Goal: Information Seeking & Learning: Find specific fact

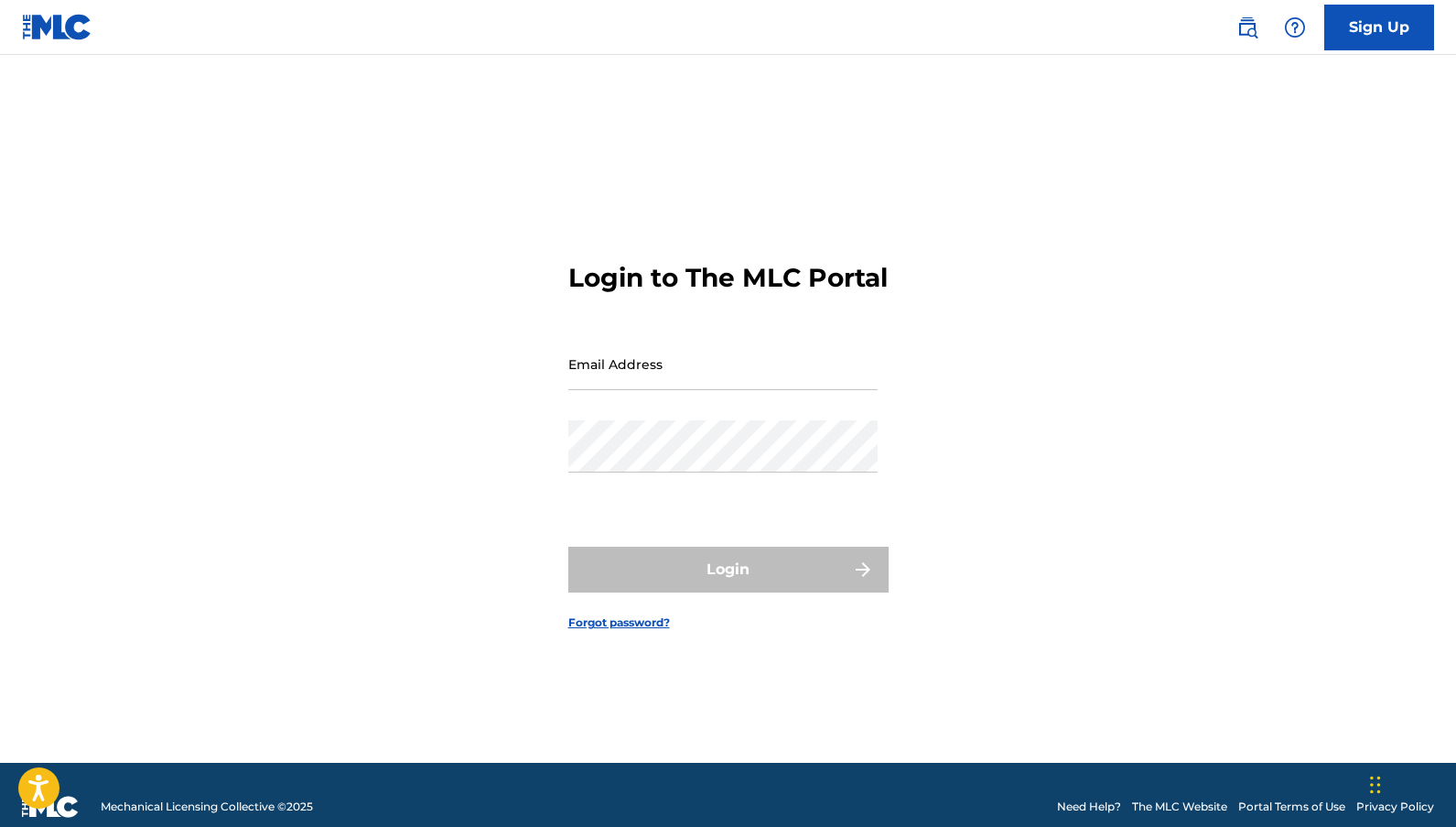
click at [1192, 809] on link "The MLC Website" at bounding box center [1179, 806] width 95 height 16
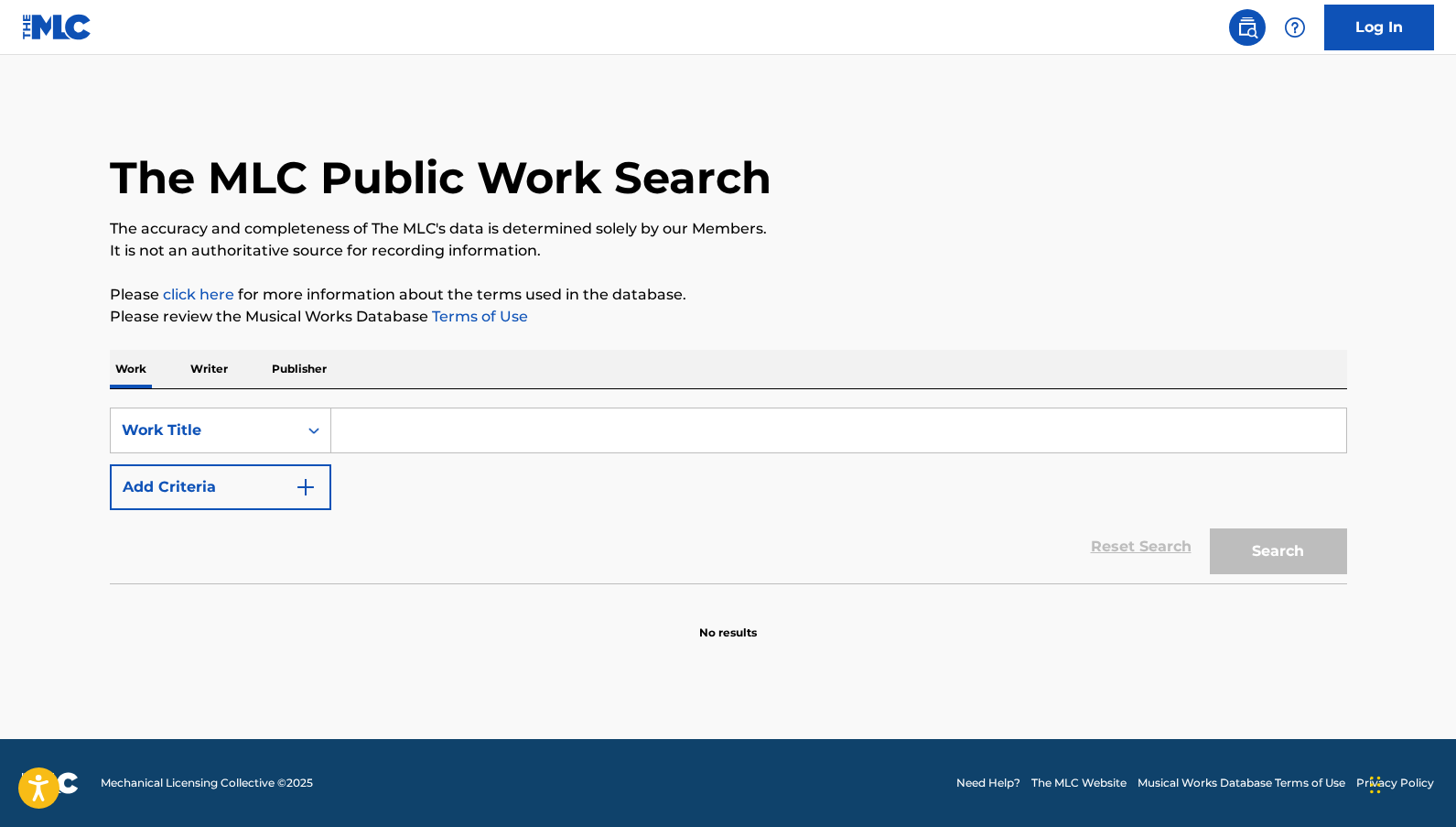
drag, startPoint x: 426, startPoint y: 427, endPoint x: 369, endPoint y: 449, distance: 61.1
click at [423, 427] on input "Search Form" at bounding box center [839, 429] width 1015 height 44
click at [306, 488] on img "Search Form" at bounding box center [306, 487] width 22 height 22
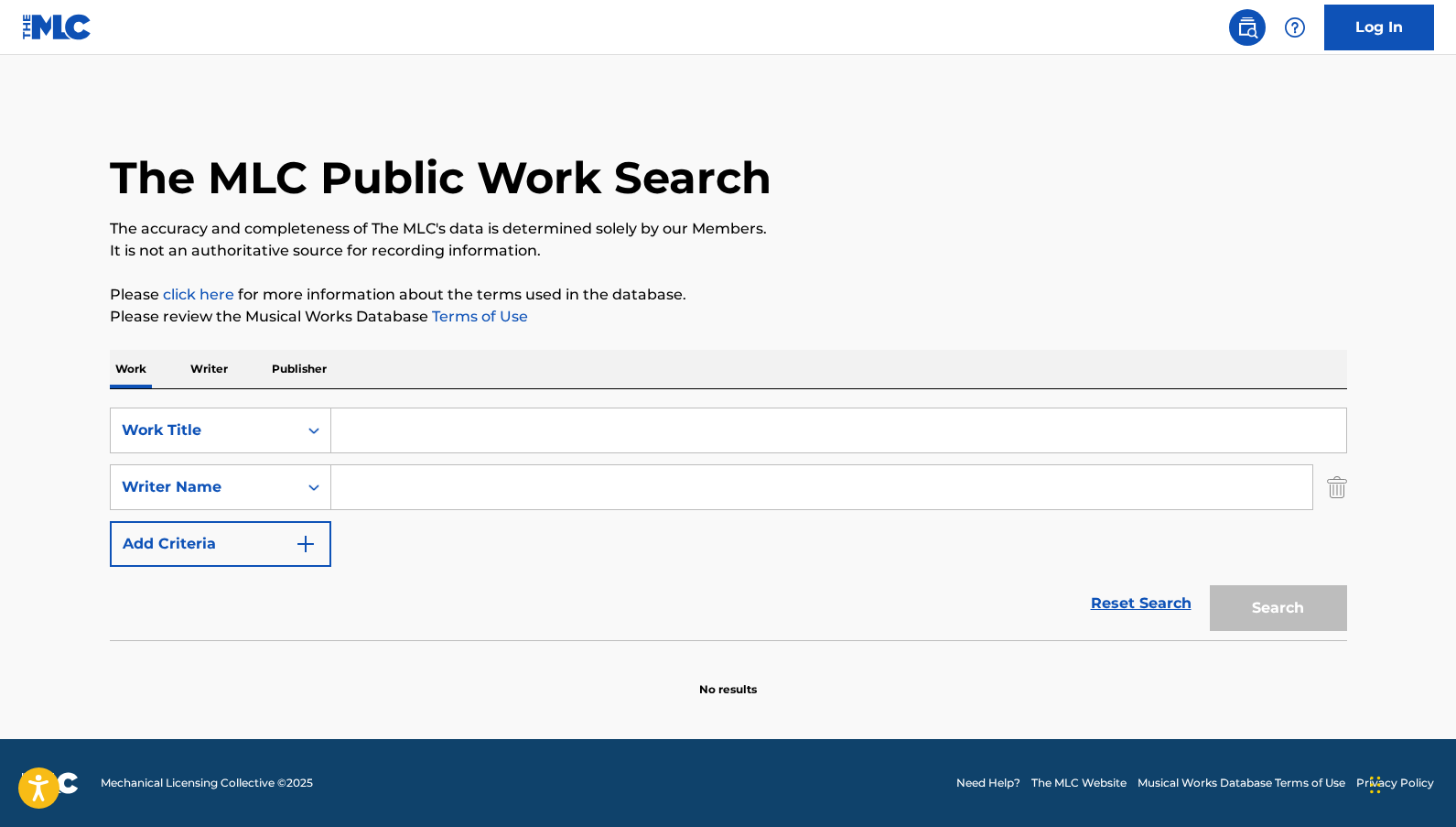
click at [389, 444] on input "Search Form" at bounding box center [839, 429] width 1015 height 44
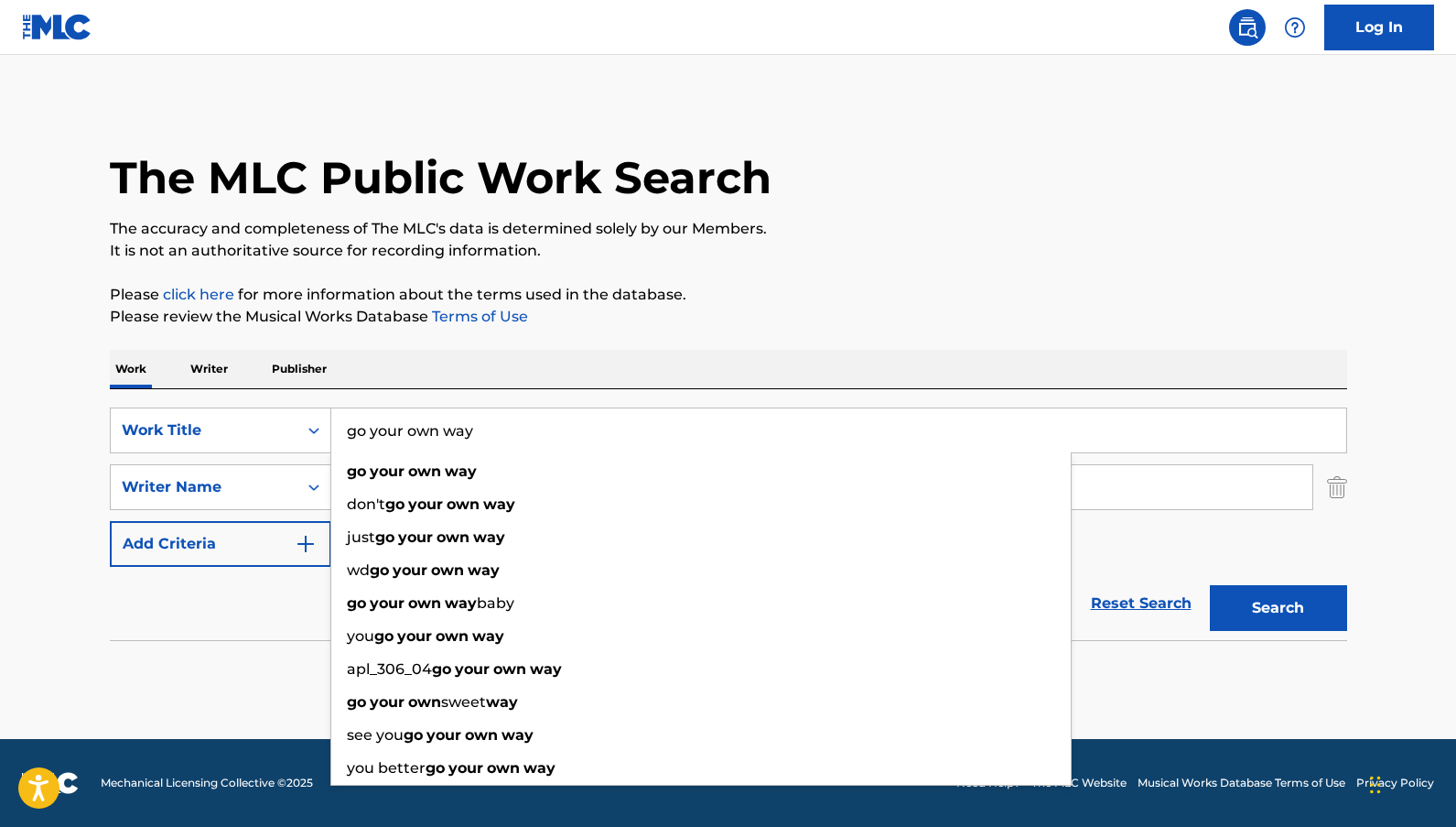
type input "go your own way"
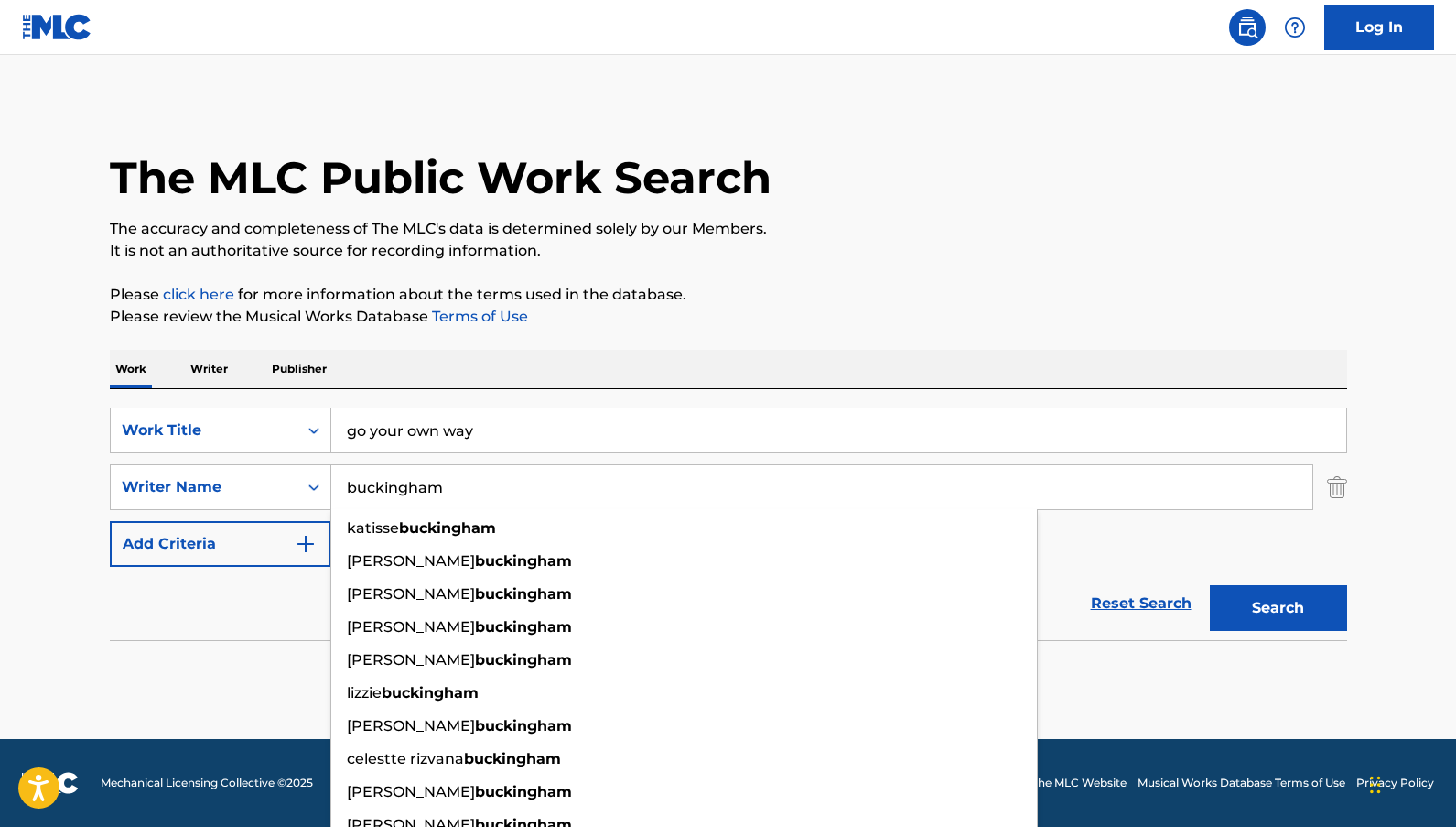
type input "buckingham"
click at [1209, 585] on button "Search" at bounding box center [1278, 607] width 137 height 45
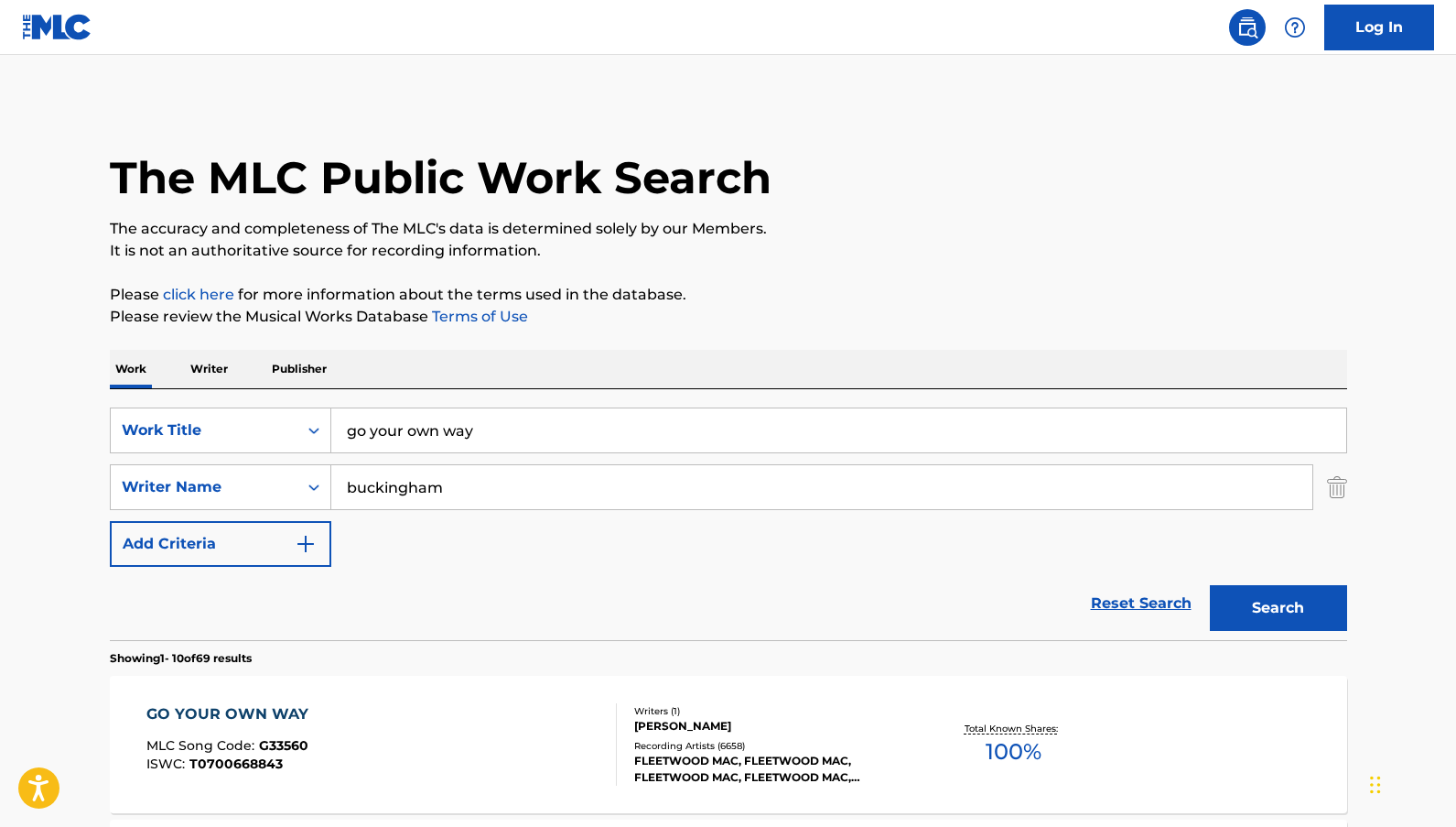
click at [1012, 746] on span "100 %" at bounding box center [1014, 752] width 56 height 33
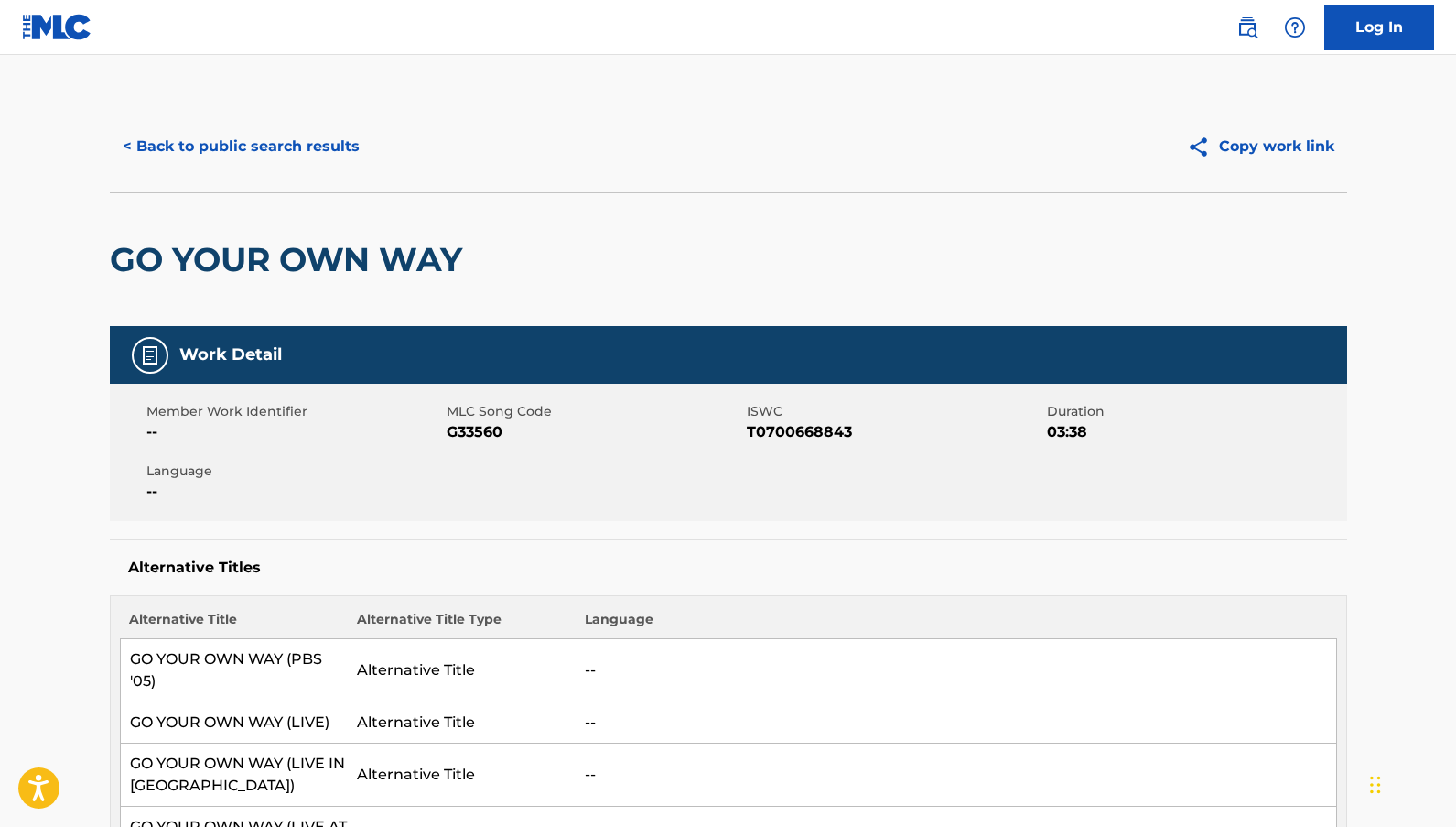
click at [208, 144] on button "< Back to public search results" at bounding box center [242, 146] width 263 height 45
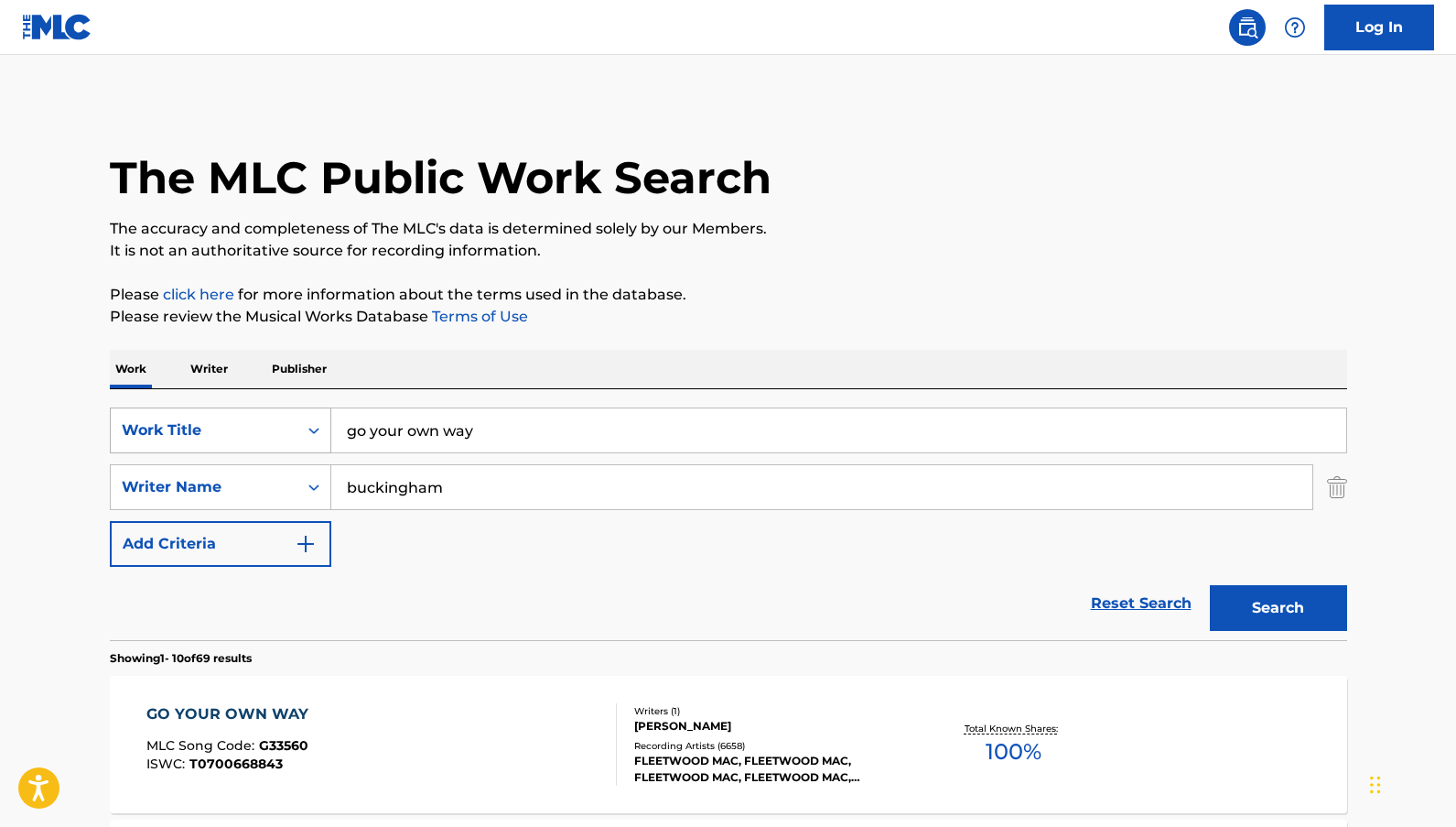
drag, startPoint x: 529, startPoint y: 432, endPoint x: 250, endPoint y: 407, distance: 280.1
click at [250, 407] on div "SearchWithCriteria5d41df37-4597-42af-a5c2-d1b9181dff1a Work Title go your own w…" at bounding box center [729, 429] width 1238 height 45
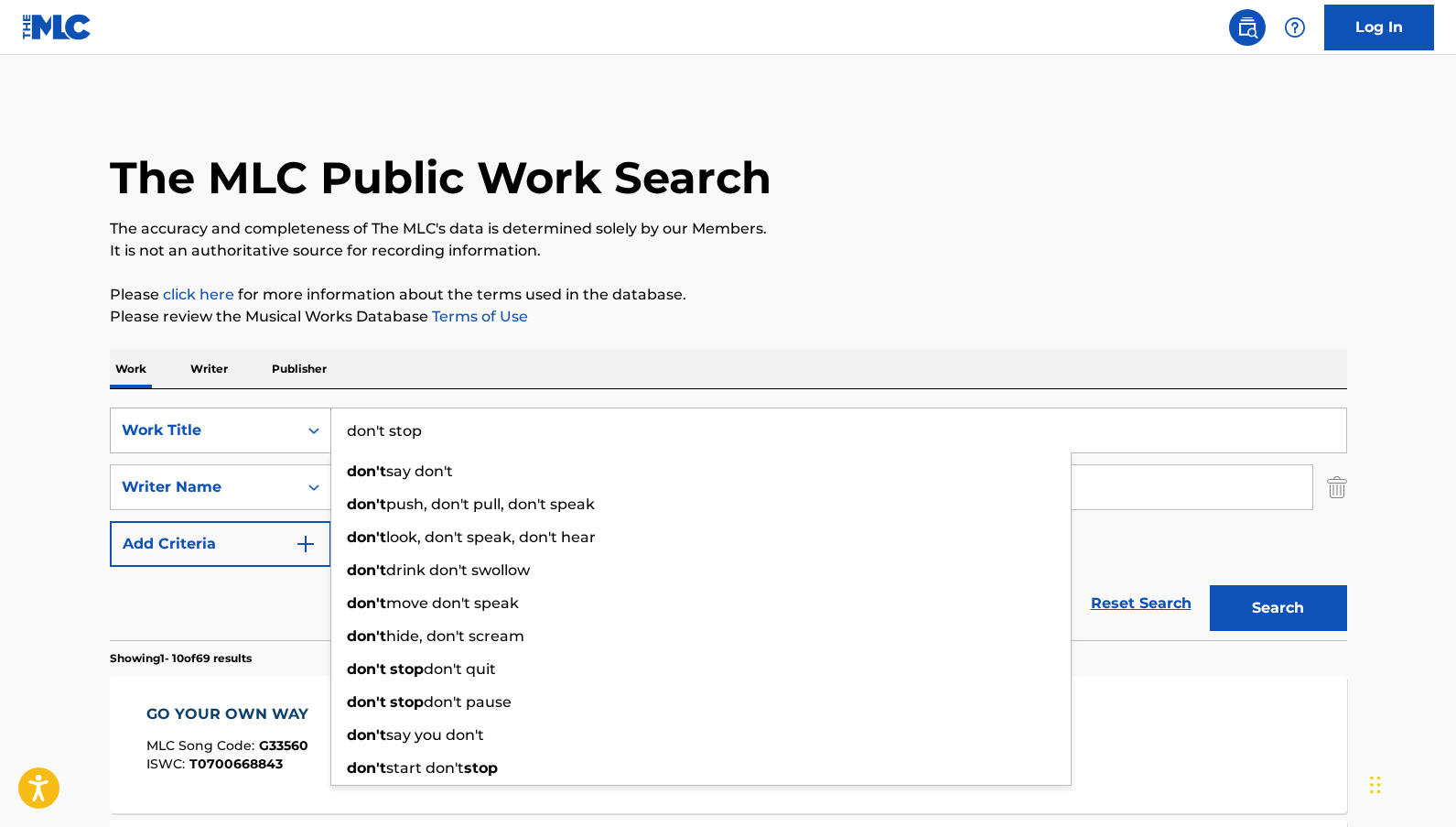
type input "don't stop"
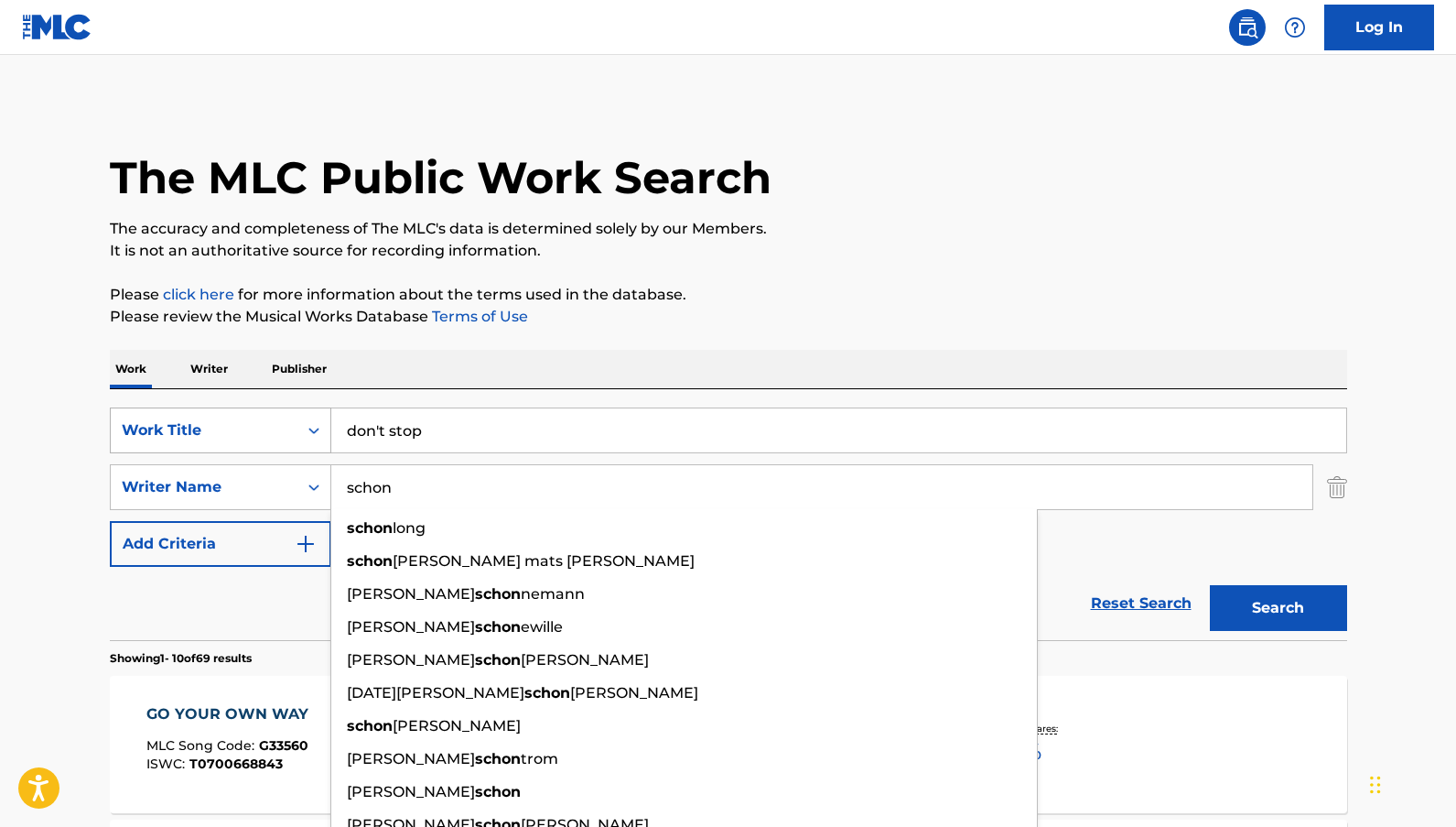
type input "schon"
click at [1209, 585] on button "Search" at bounding box center [1278, 607] width 137 height 45
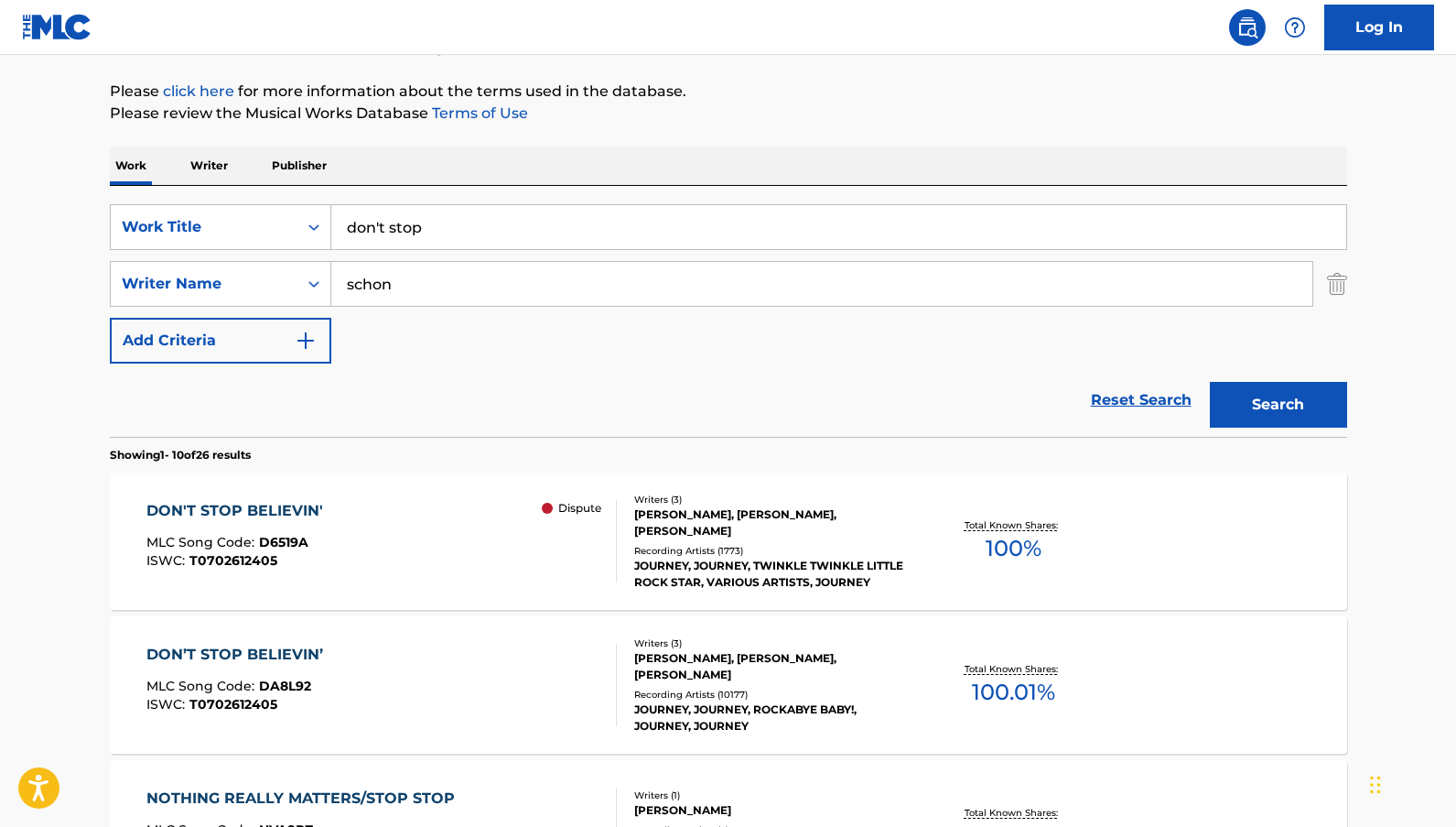
scroll to position [245, 0]
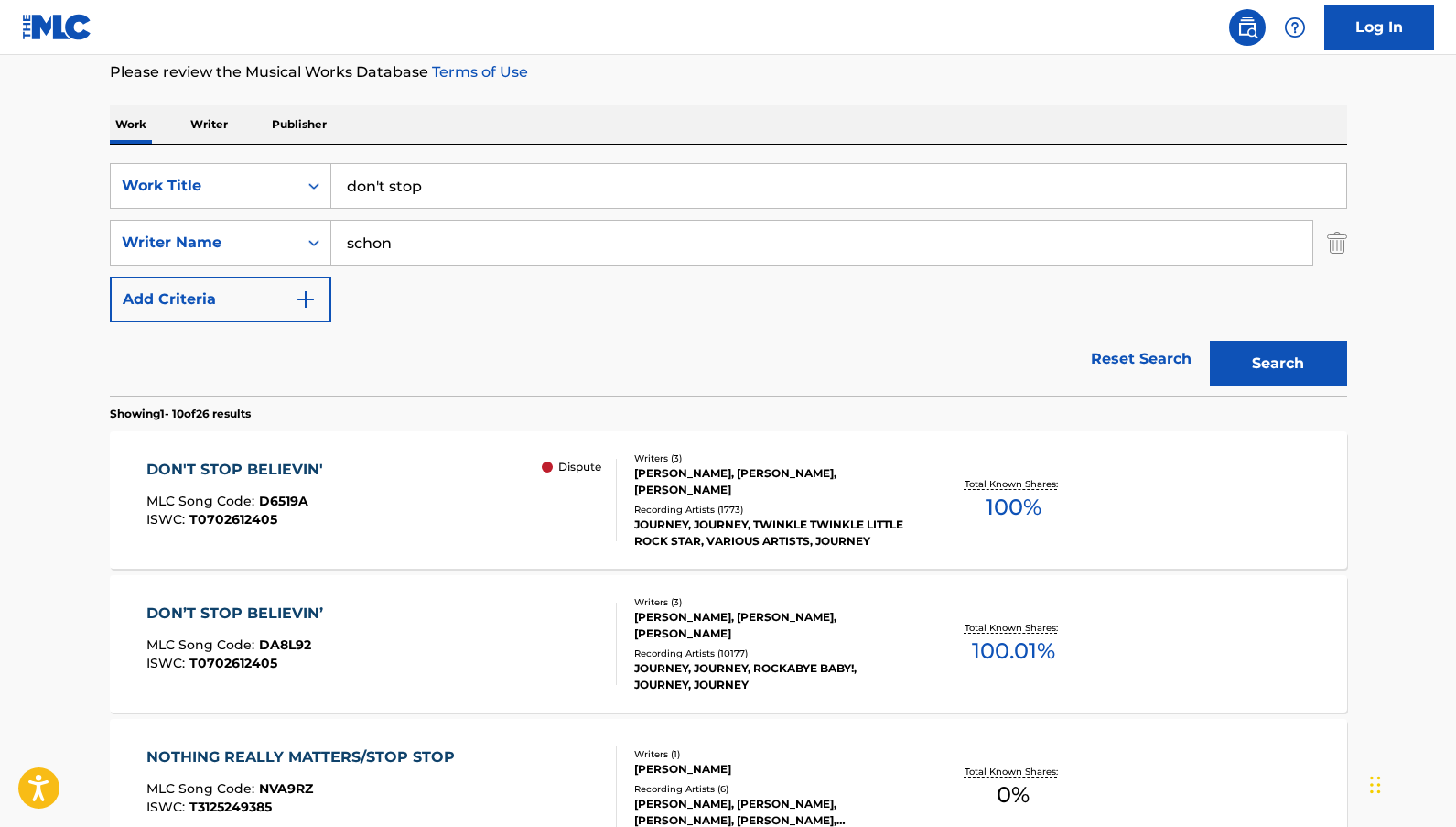
click at [1013, 513] on span "100 %" at bounding box center [1014, 507] width 56 height 33
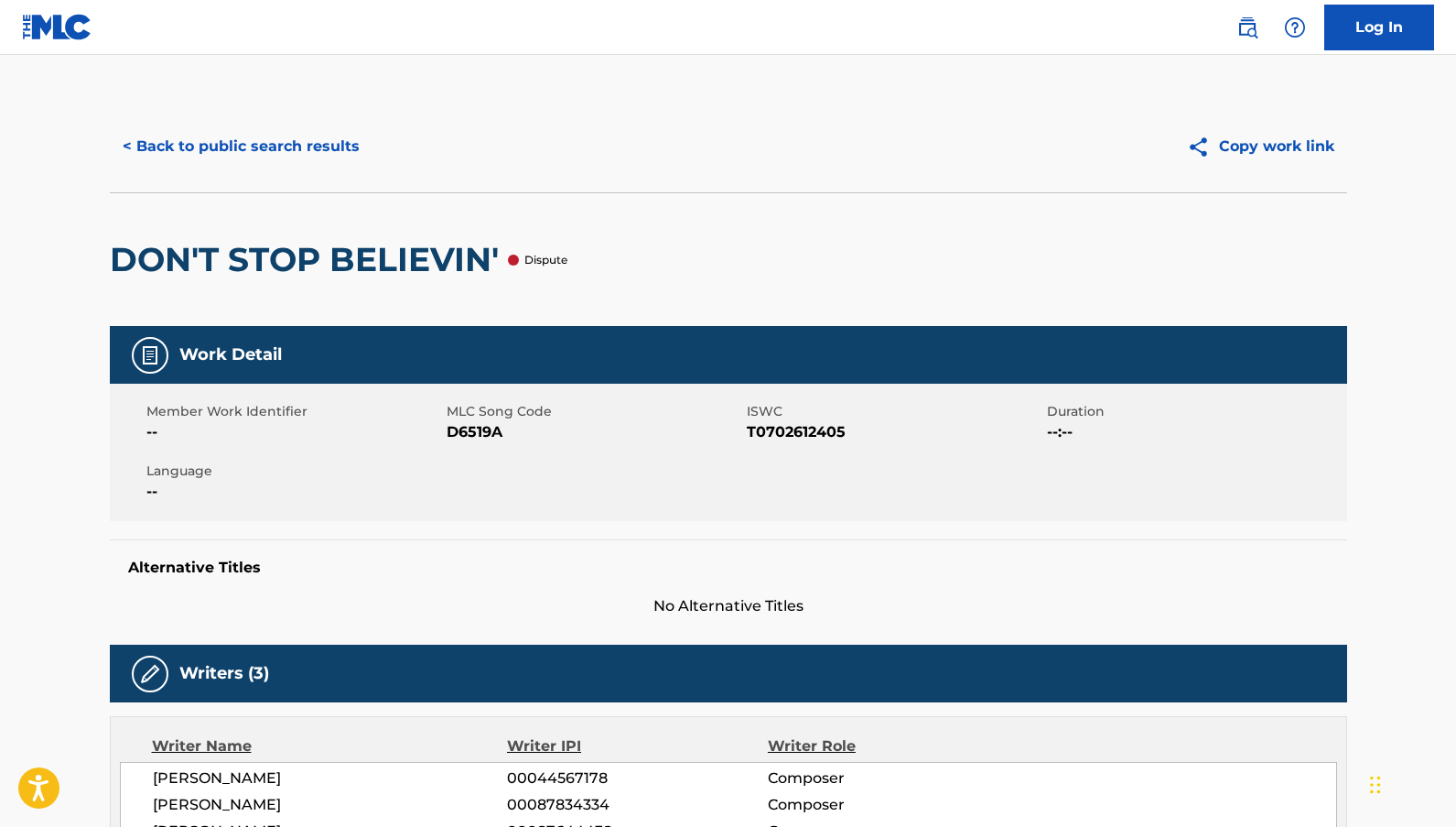
click at [254, 146] on button "< Back to public search results" at bounding box center [242, 146] width 263 height 45
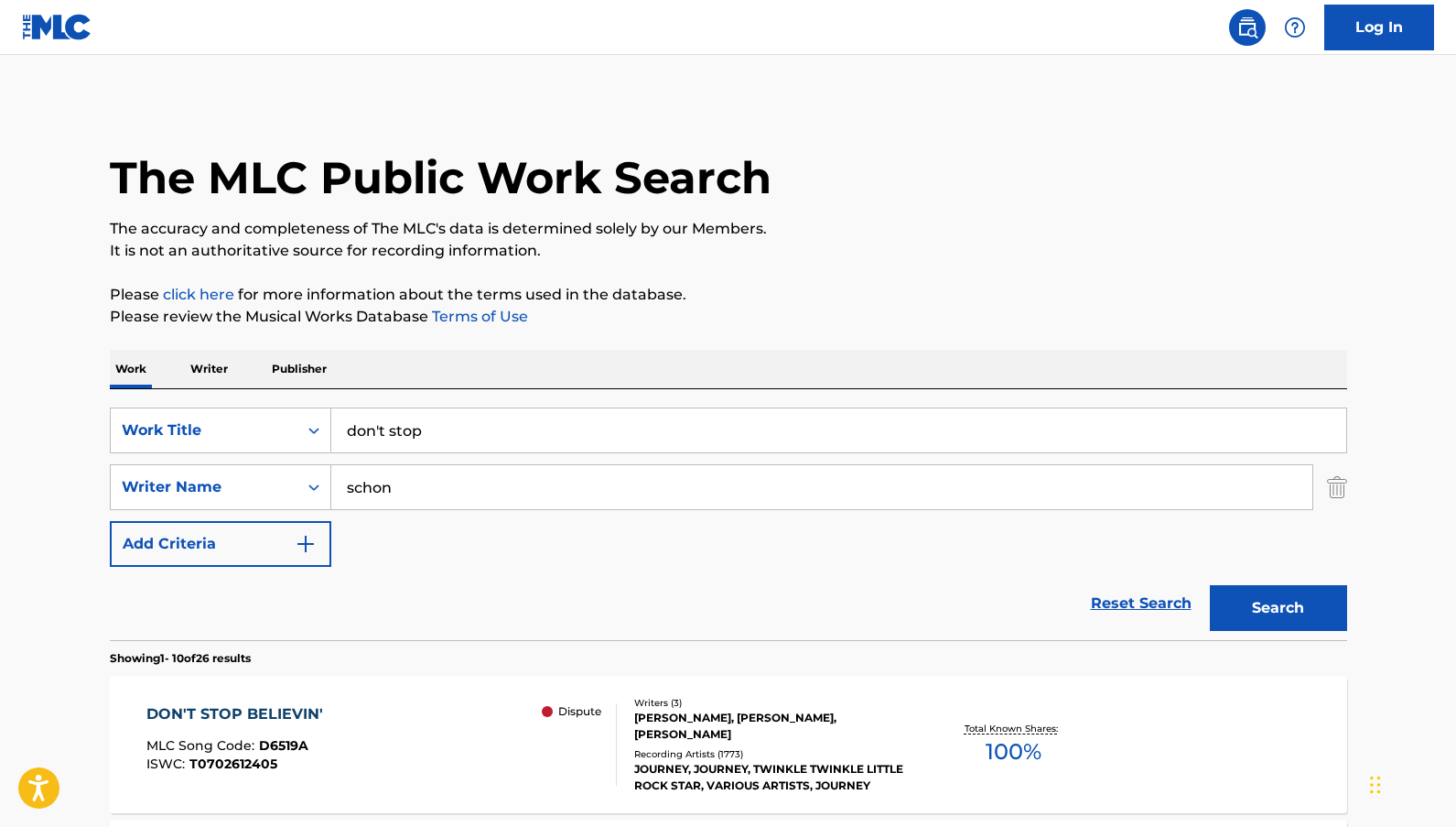
scroll to position [245, 0]
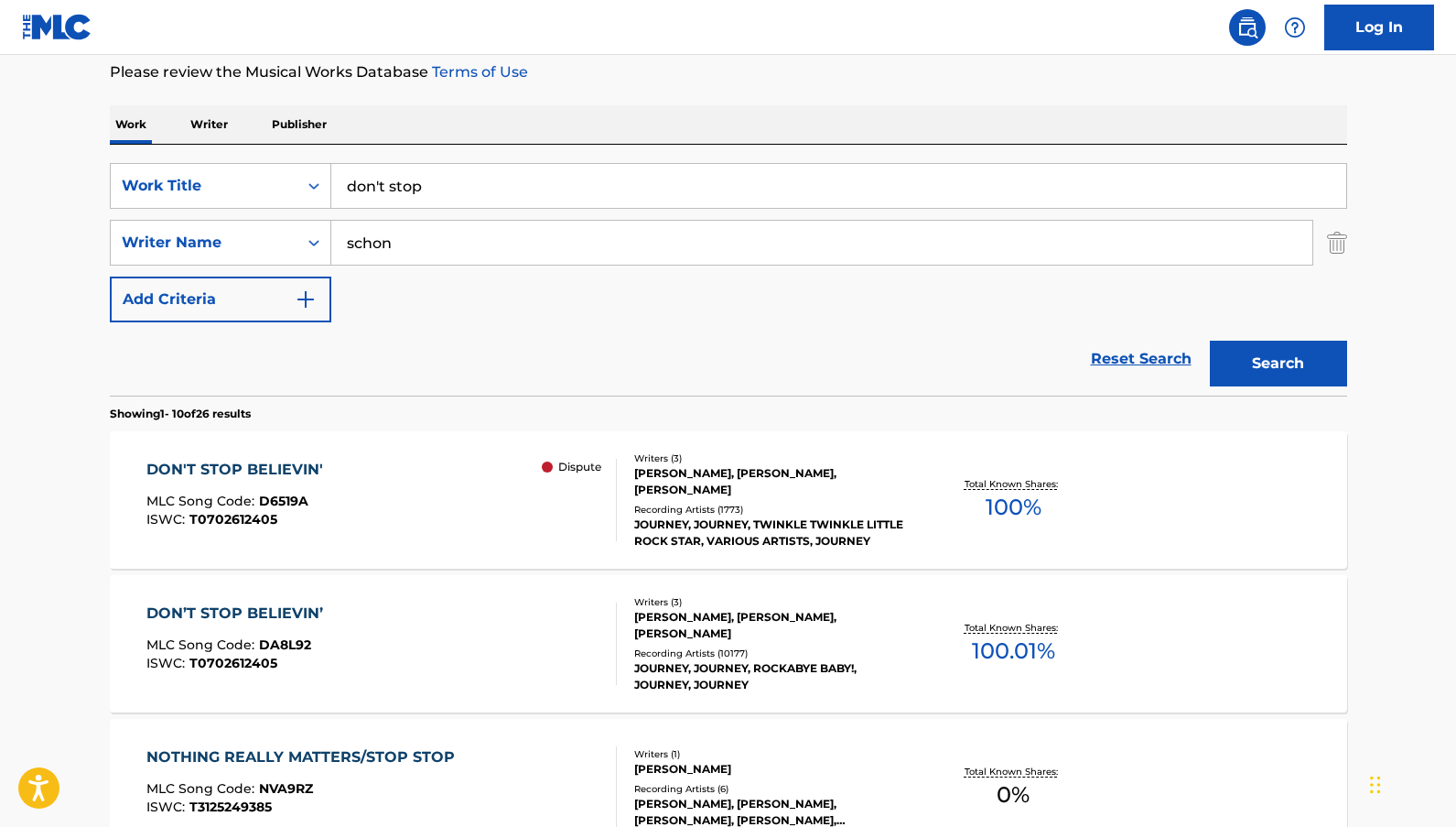
click at [1020, 656] on span "100.01 %" at bounding box center [1013, 651] width 83 height 33
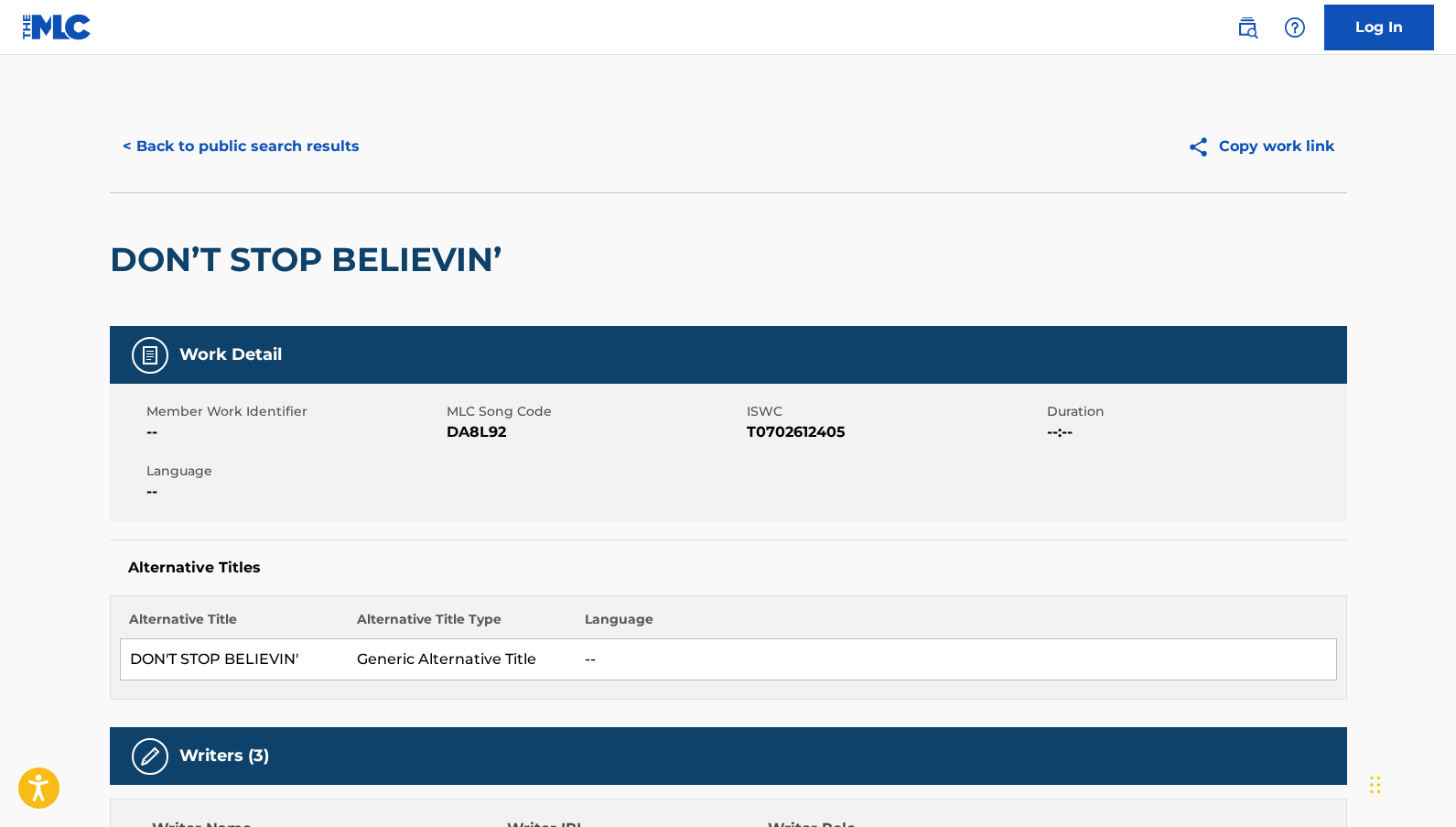
click at [306, 147] on button "< Back to public search results" at bounding box center [242, 146] width 263 height 45
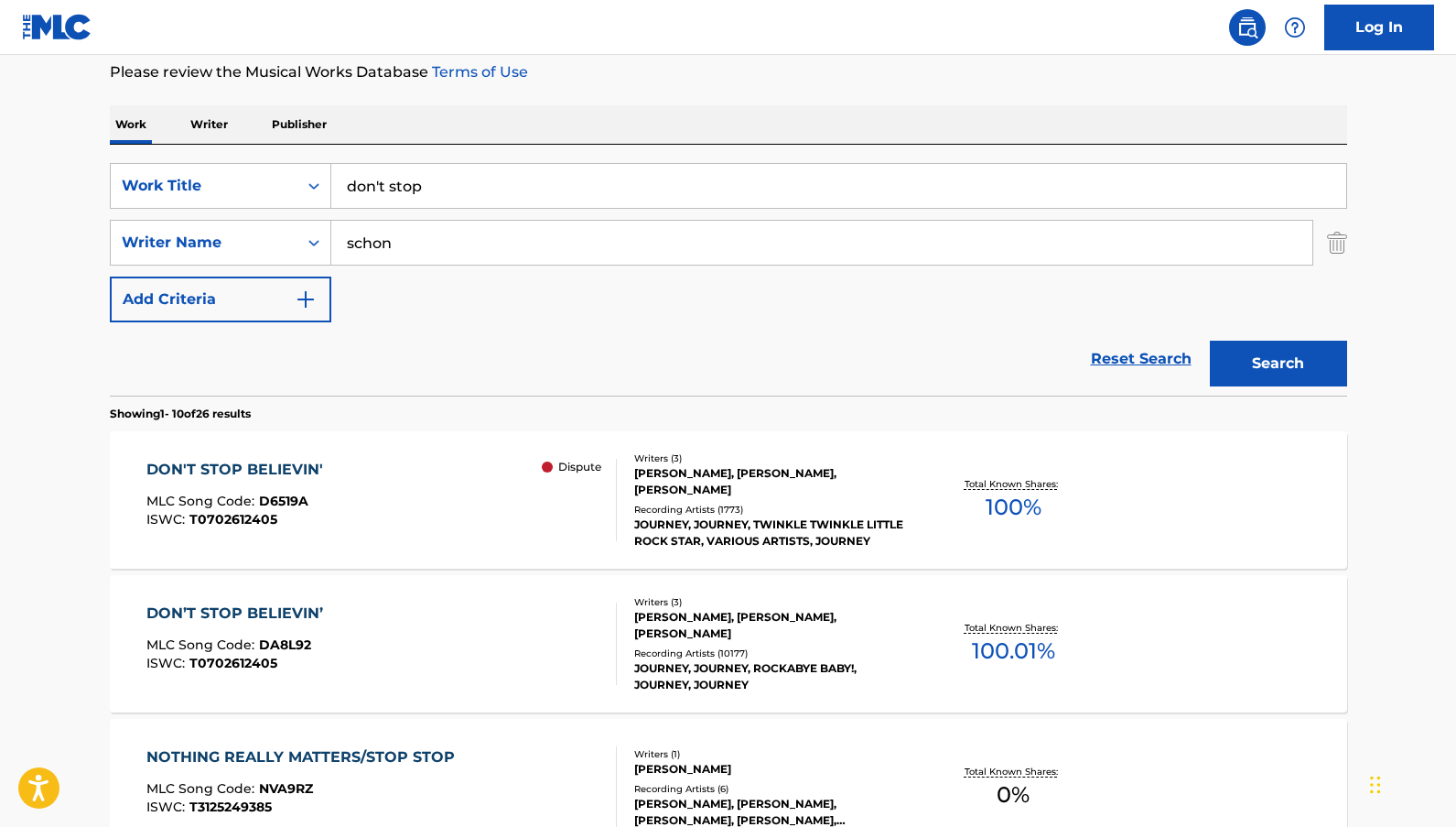
scroll to position [367, 0]
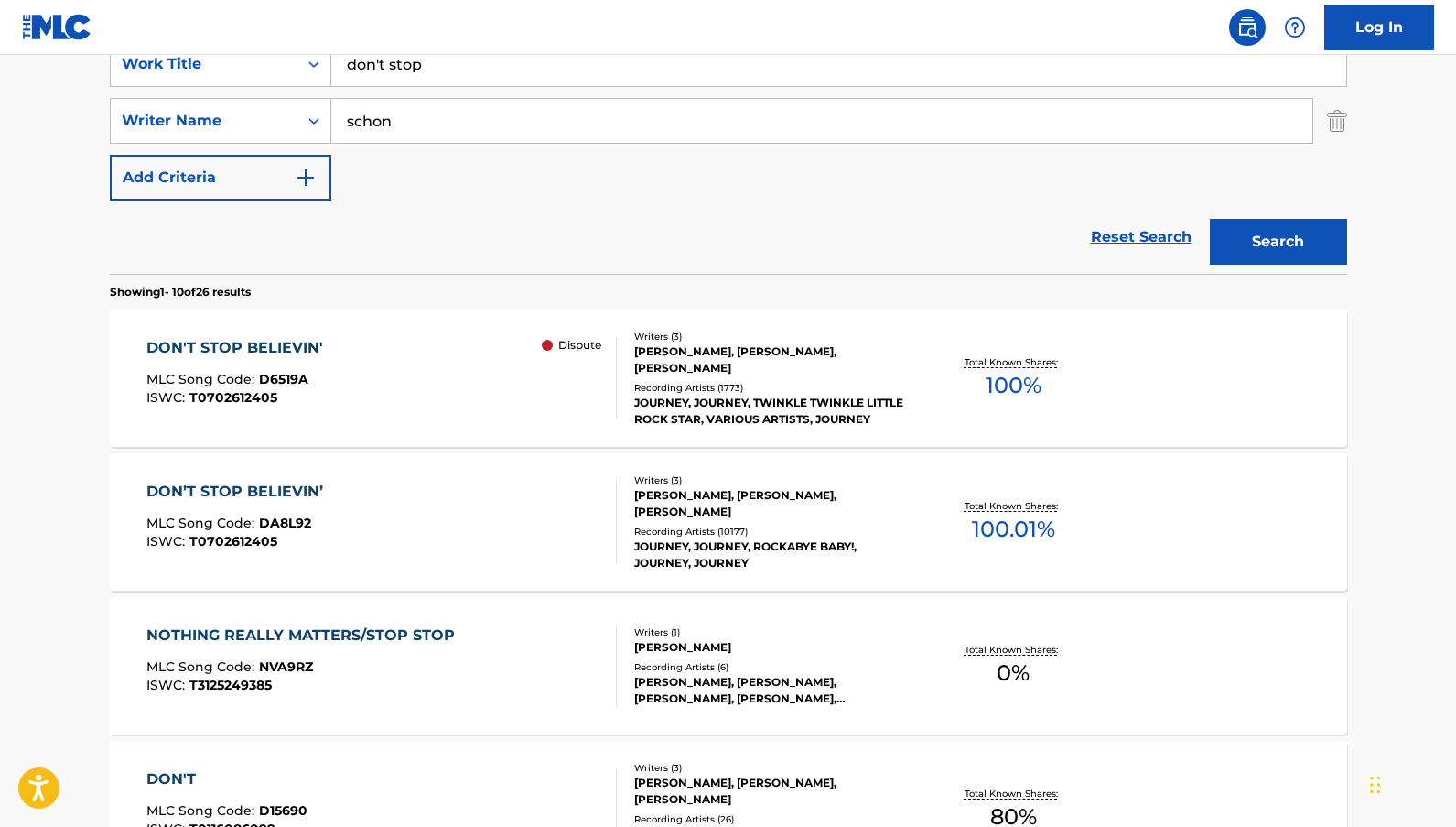
click at [999, 531] on span "100.01 %" at bounding box center [1013, 529] width 83 height 33
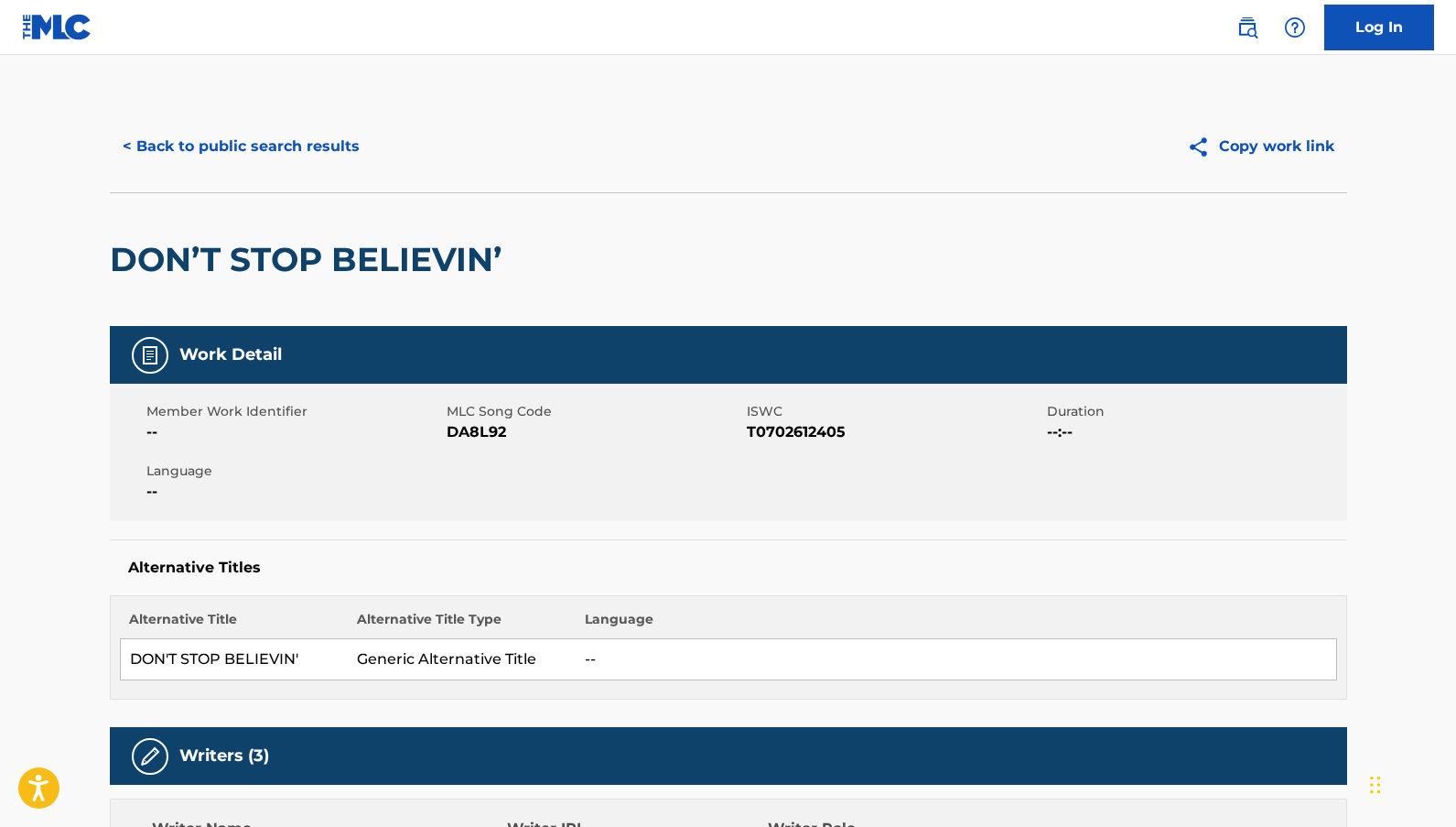
click at [233, 151] on button "< Back to public search results" at bounding box center [242, 146] width 263 height 45
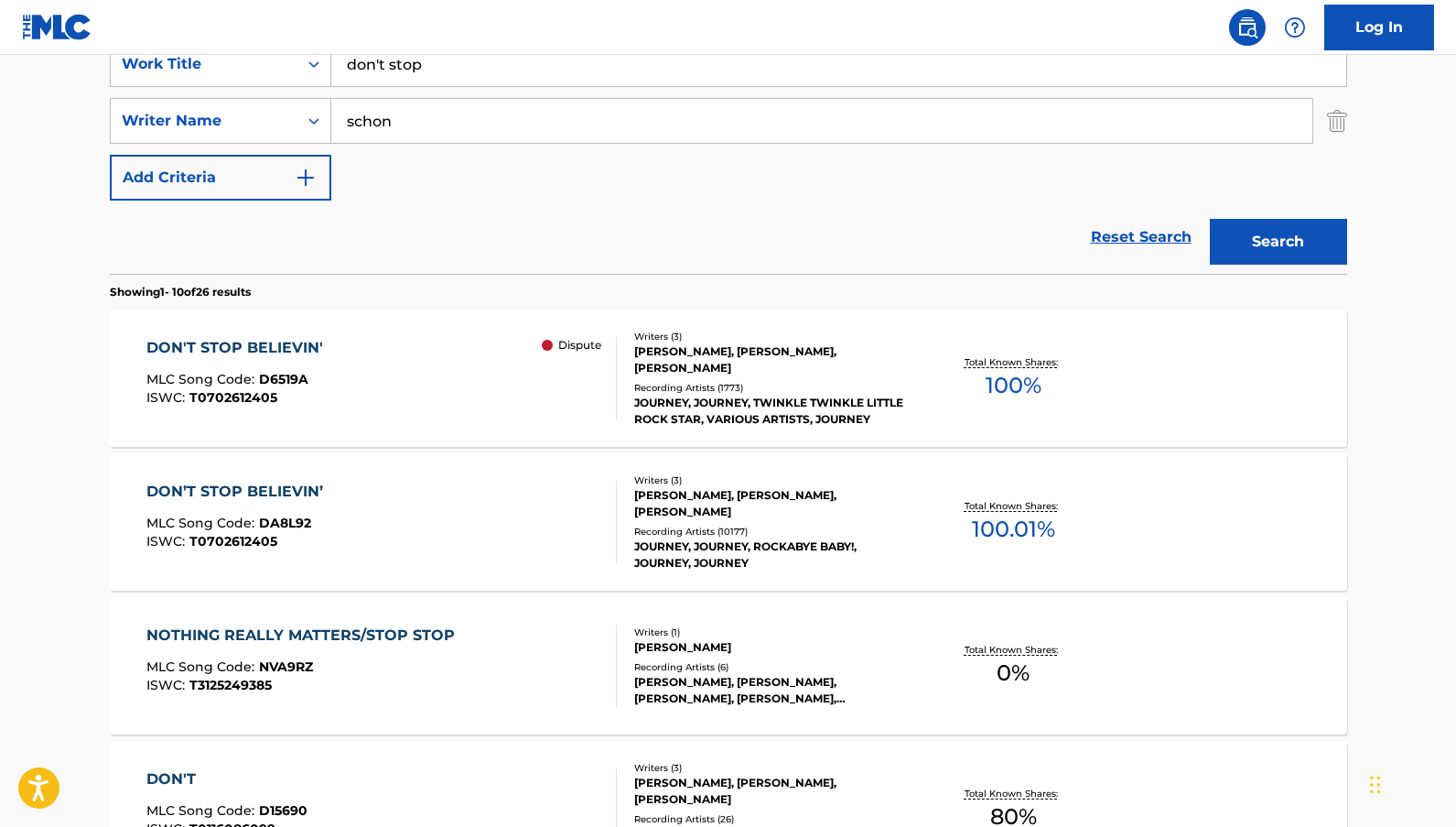
click at [1003, 385] on span "100 %" at bounding box center [1014, 385] width 56 height 33
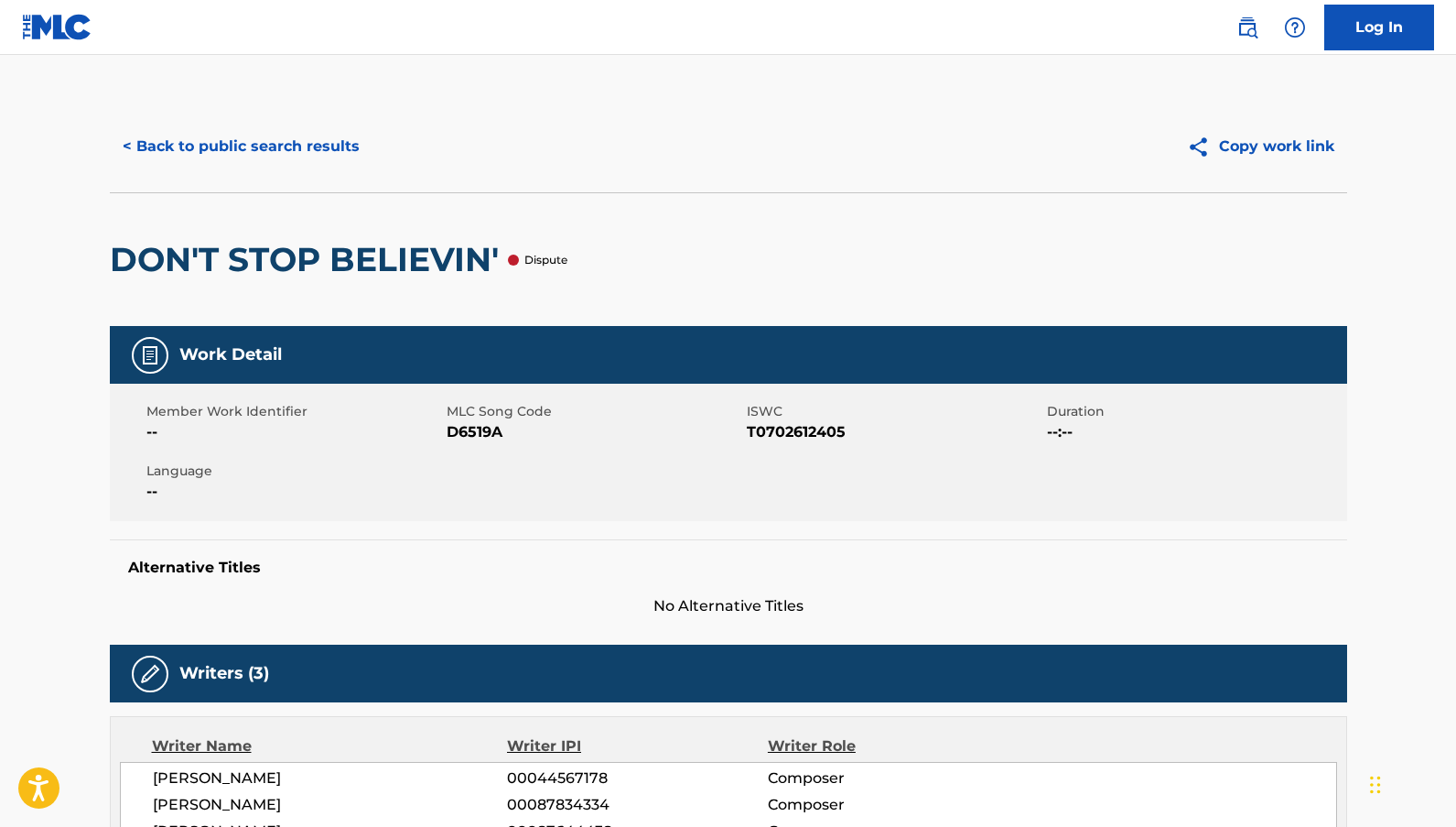
click at [306, 156] on button "< Back to public search results" at bounding box center [242, 146] width 263 height 45
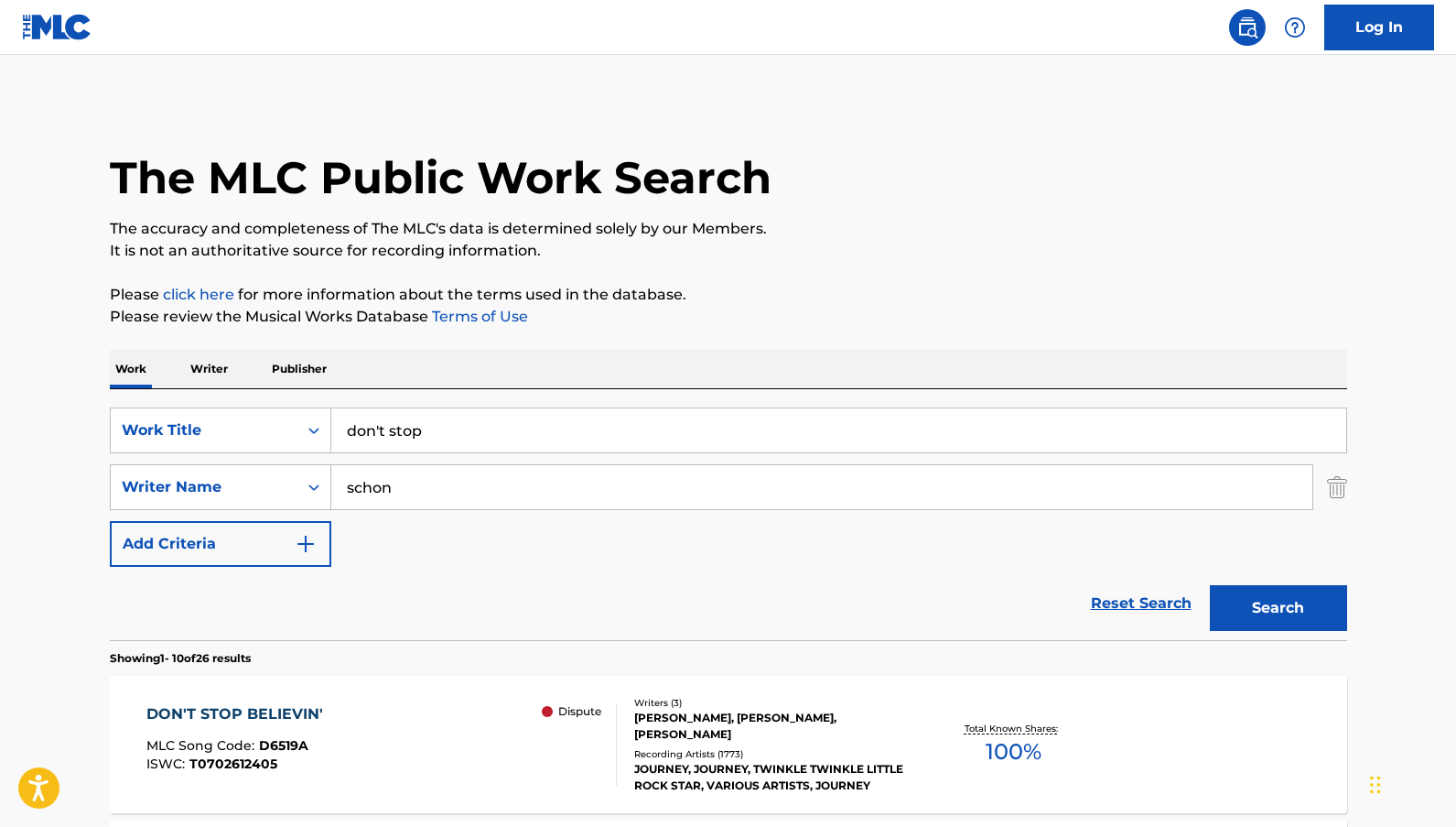
scroll to position [367, 0]
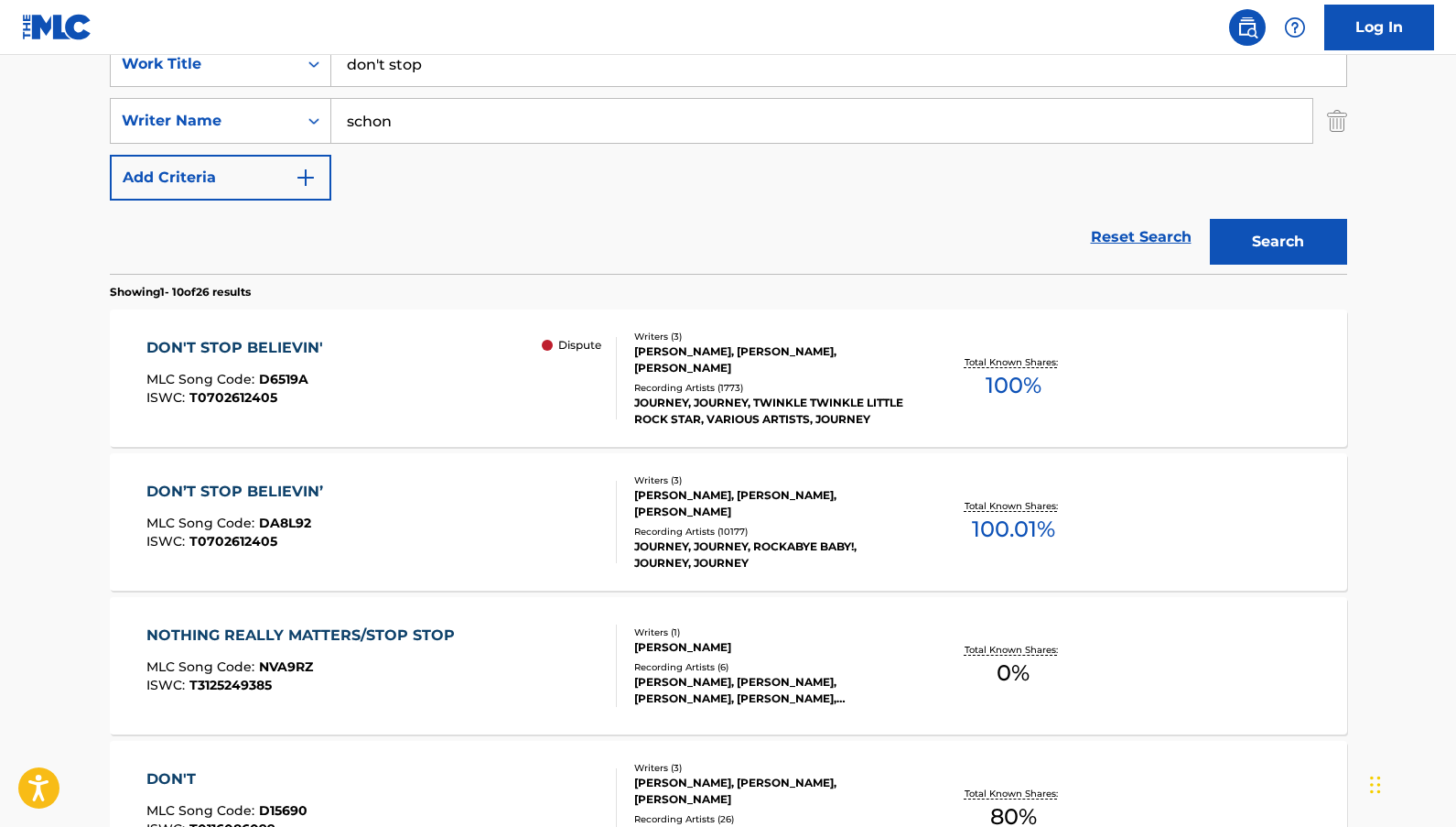
click at [984, 528] on span "100.01 %" at bounding box center [1013, 529] width 83 height 33
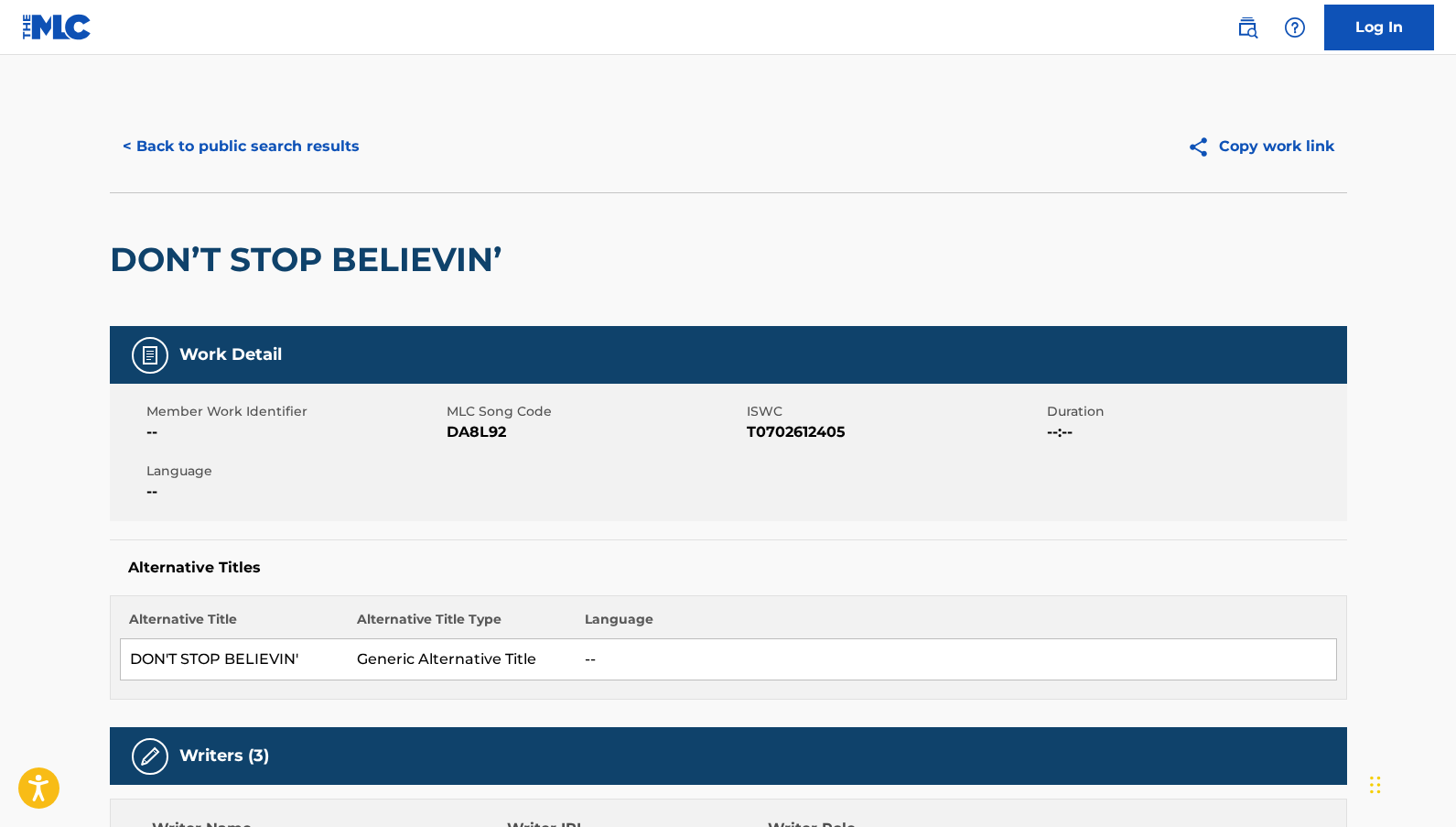
click at [329, 145] on button "< Back to public search results" at bounding box center [242, 146] width 263 height 45
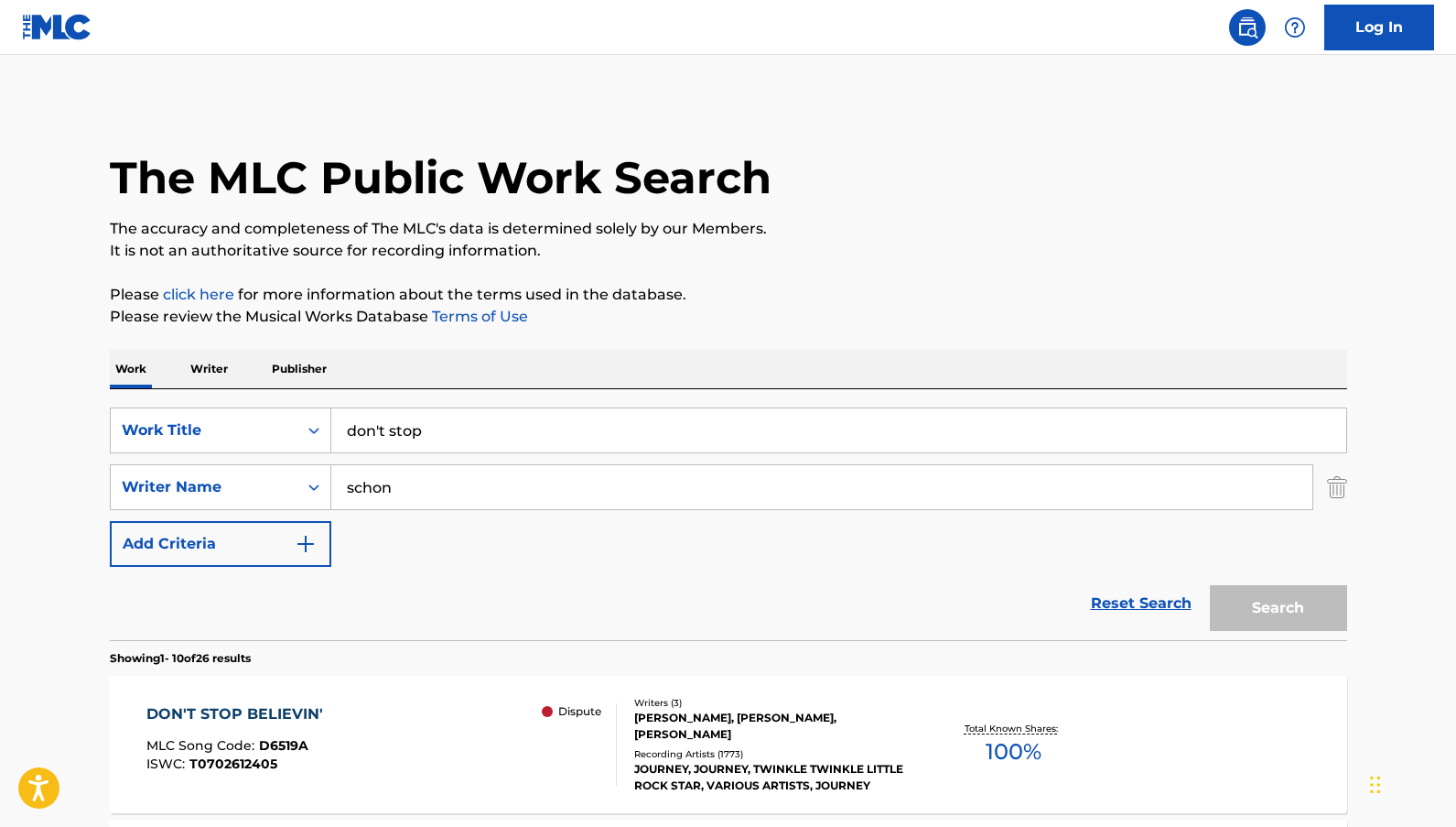
scroll to position [367, 0]
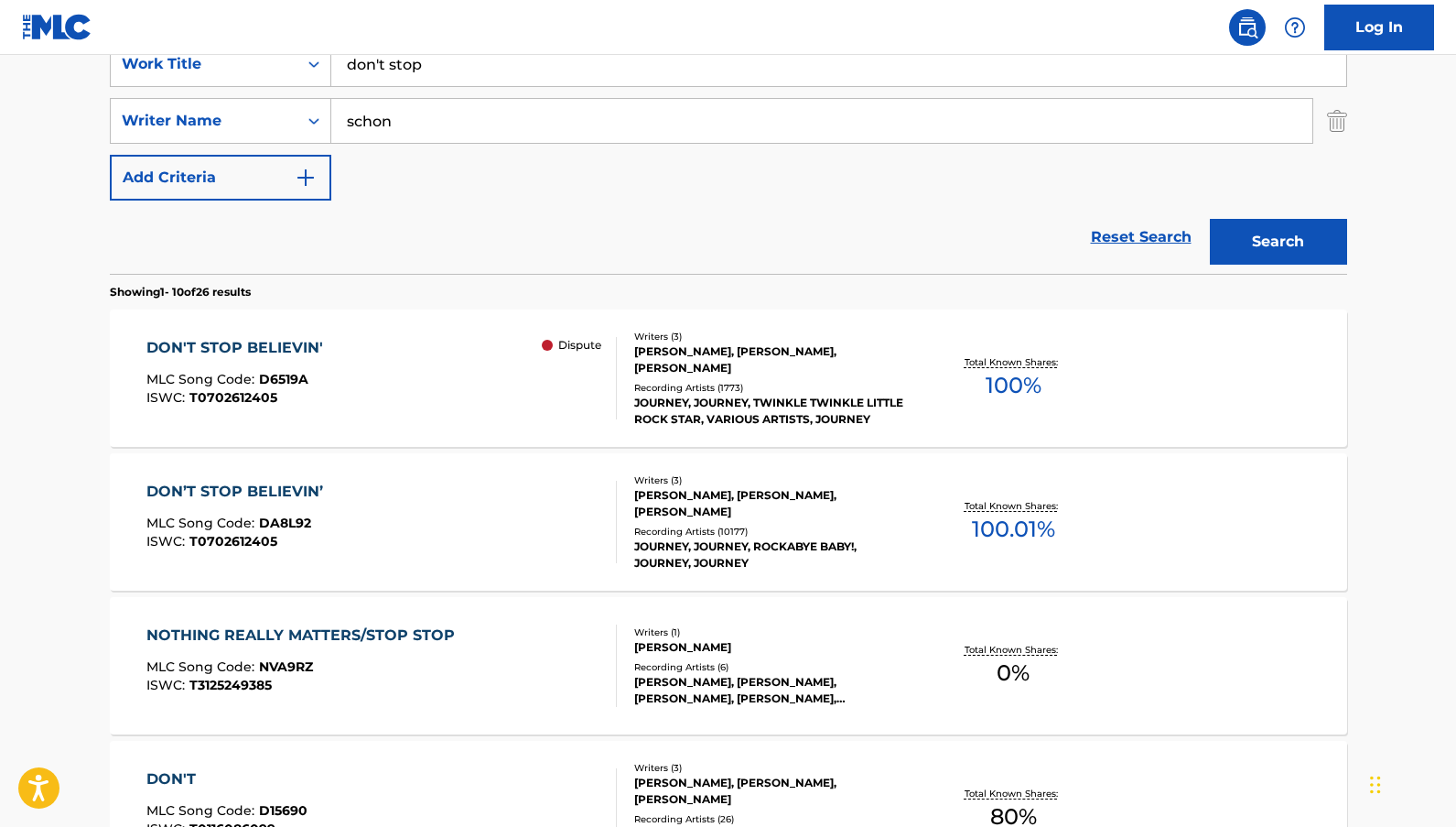
click at [998, 384] on span "100 %" at bounding box center [1014, 385] width 56 height 33
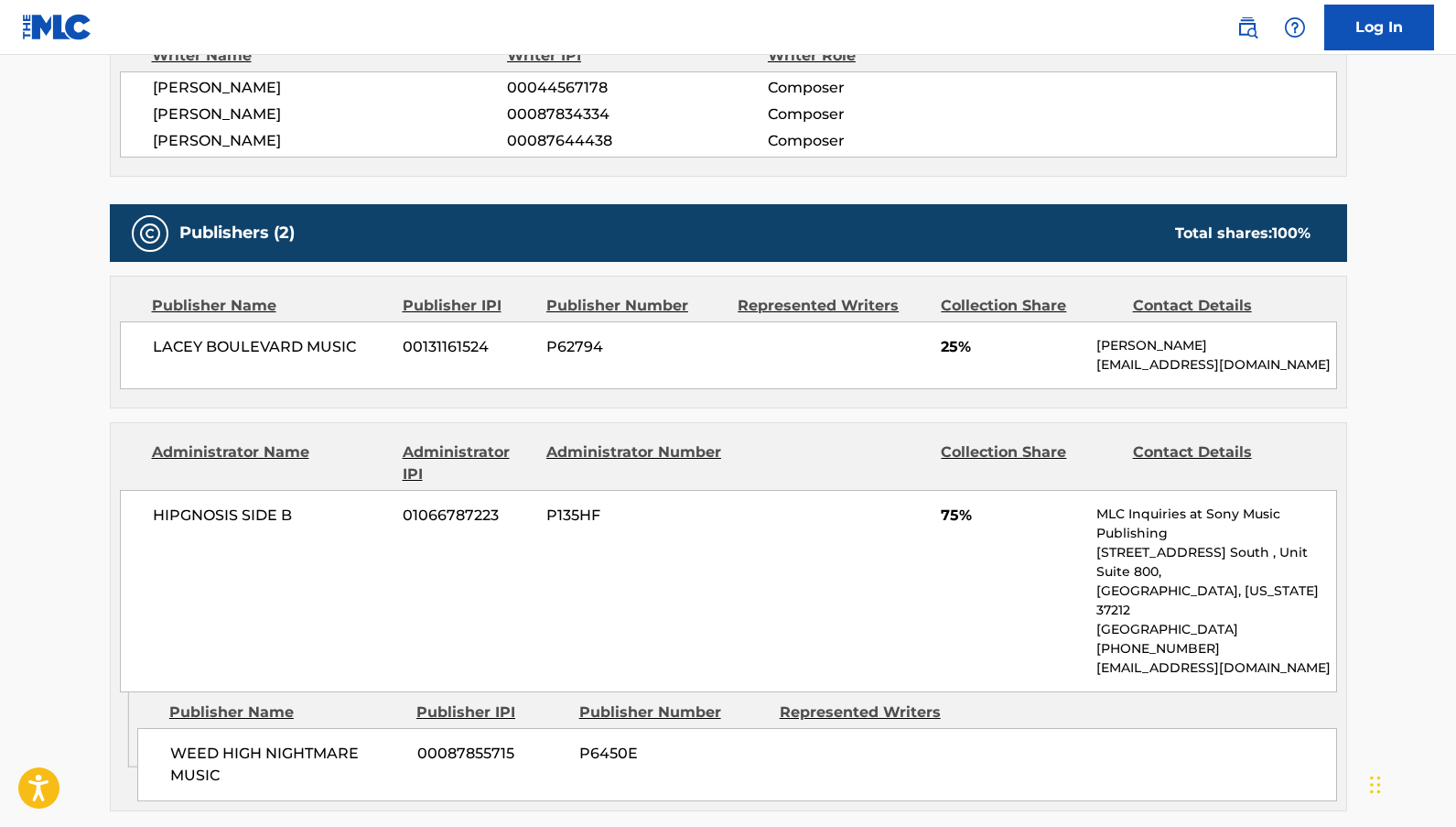
scroll to position [488, 0]
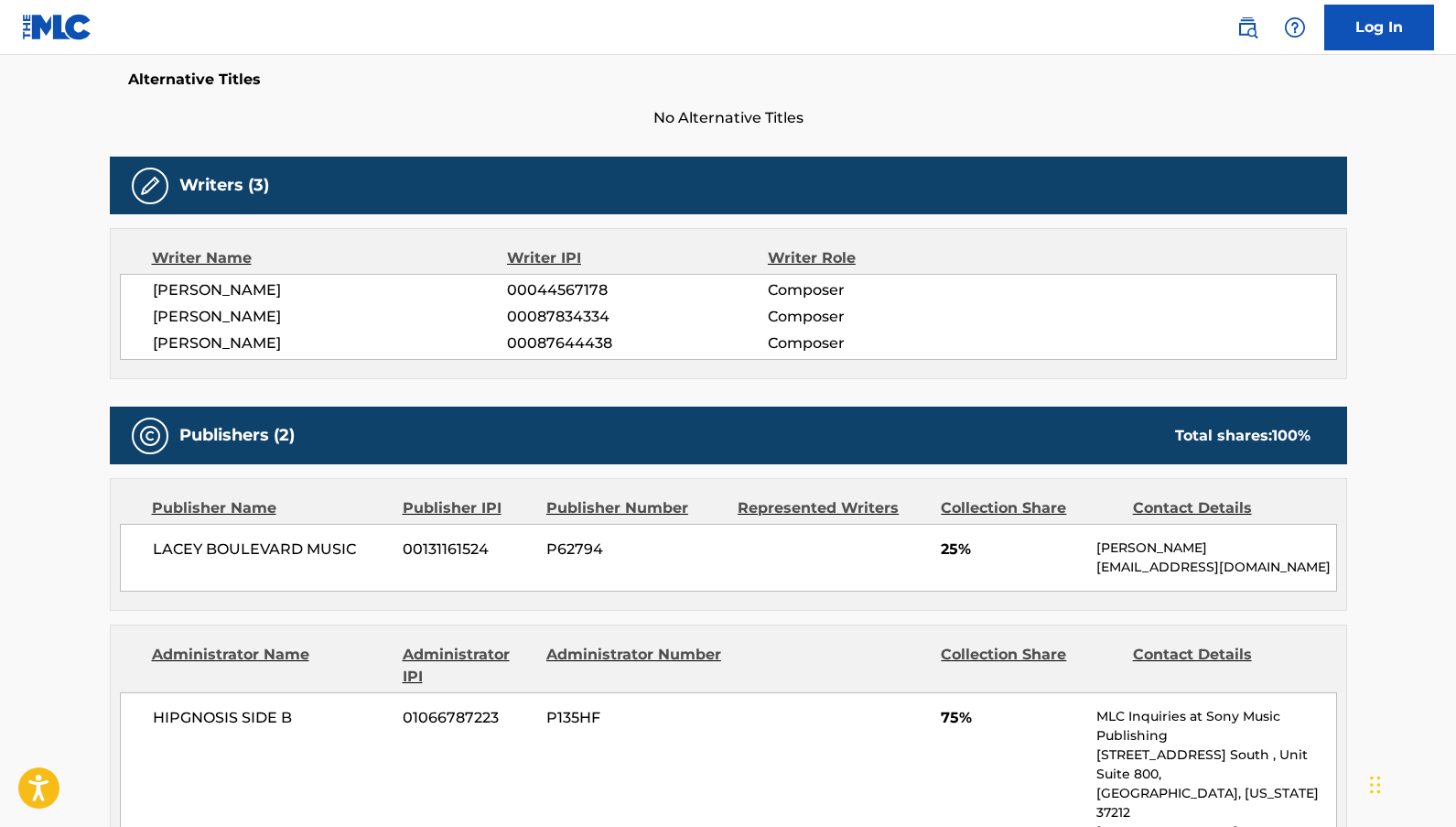
click at [716, 810] on div "HIPGNOSIS SIDE B 01066787223 P135HF 75% MLC Inquiries at Sony Music Publishing …" at bounding box center [728, 793] width 1217 height 202
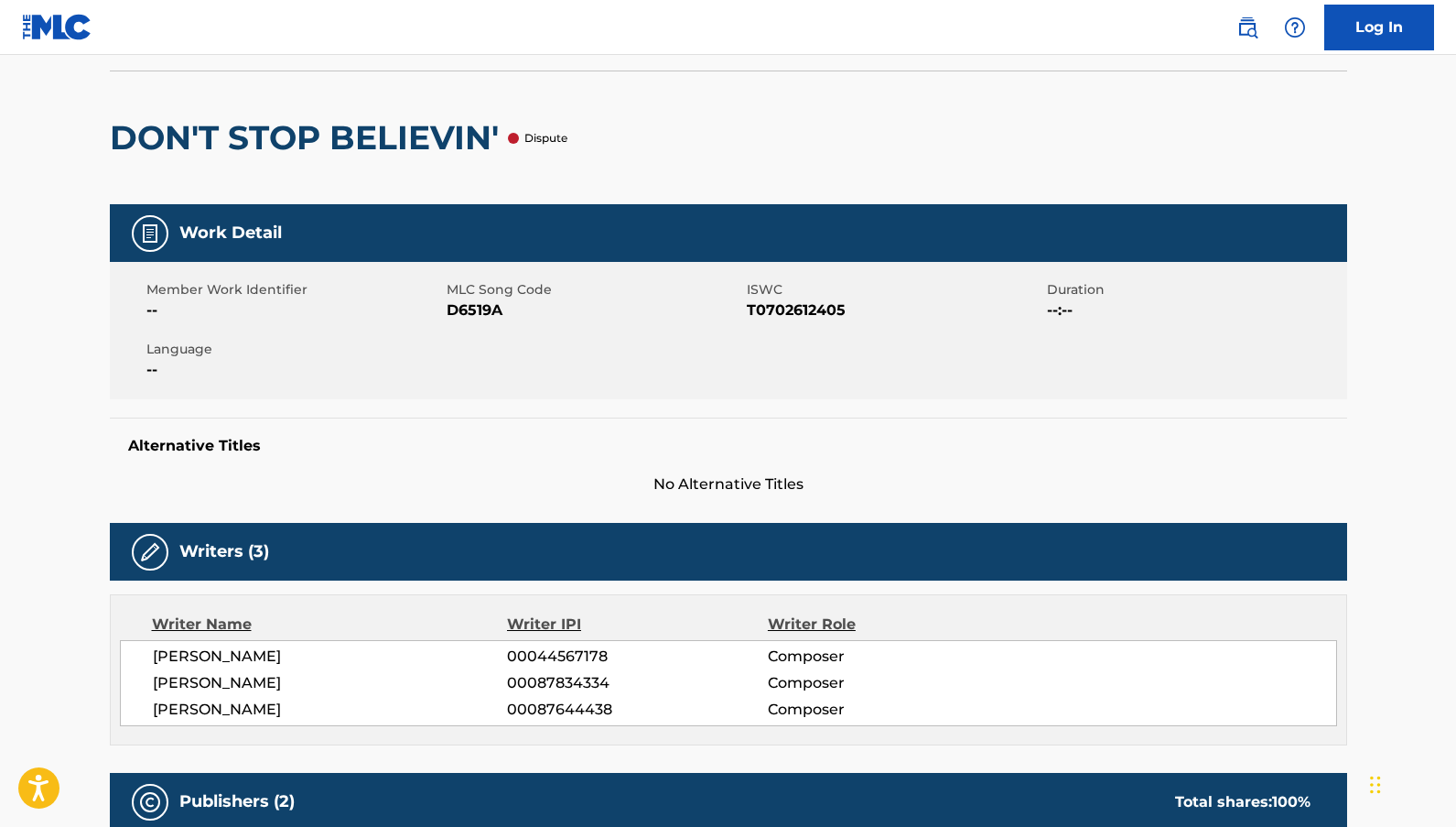
scroll to position [0, 0]
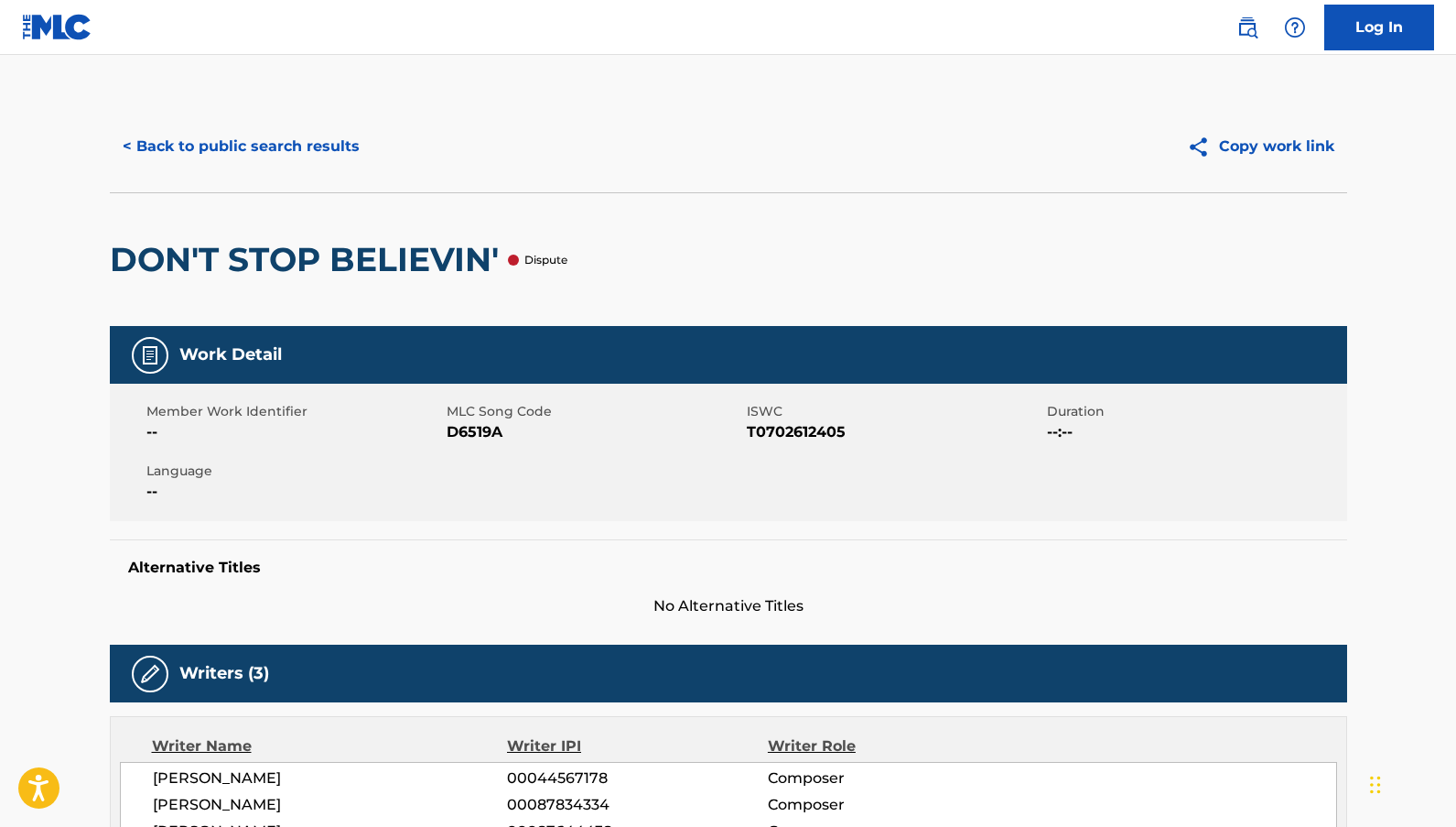
click at [167, 142] on button "< Back to public search results" at bounding box center [242, 146] width 263 height 45
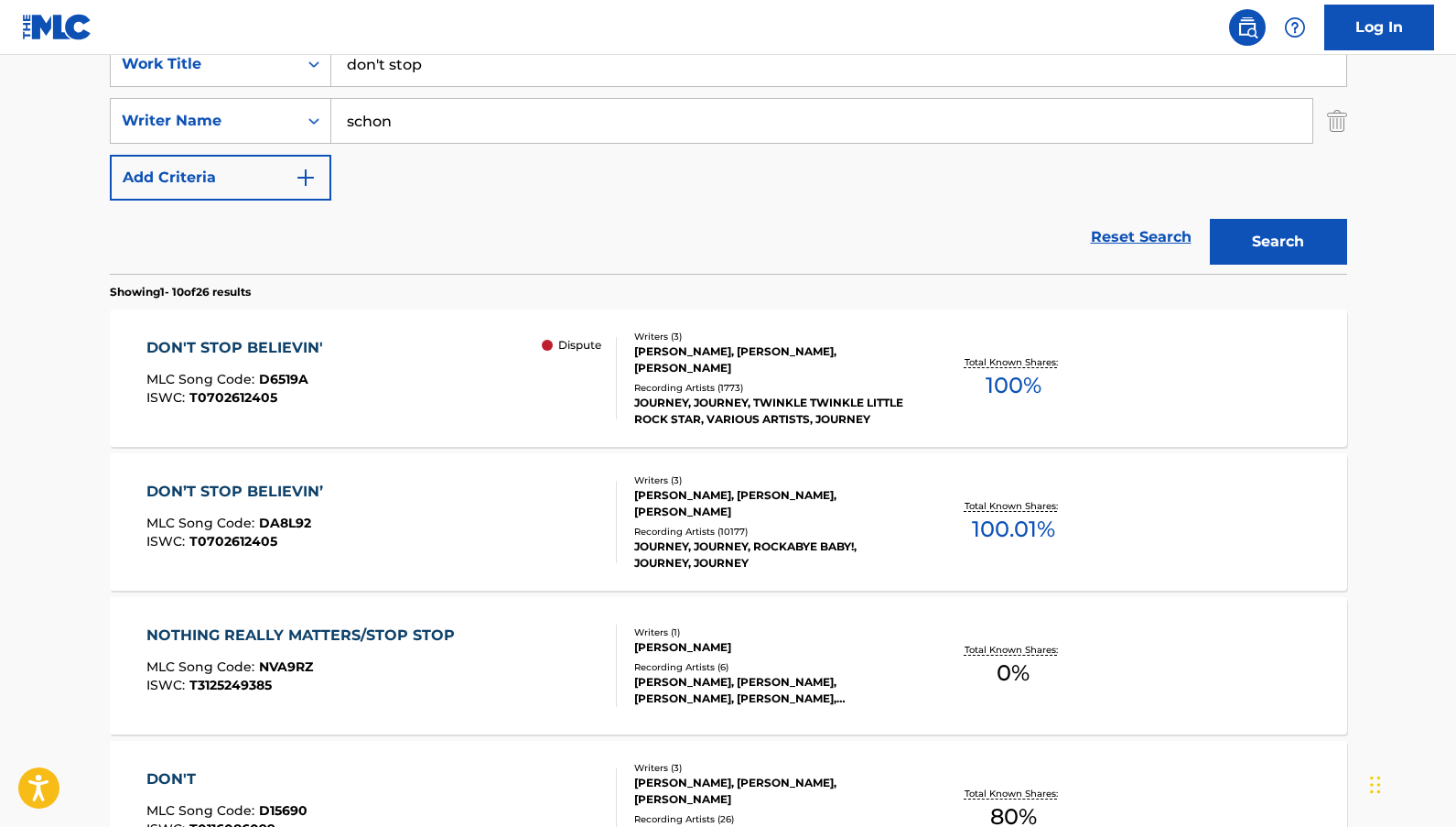
click at [994, 524] on span "100.01 %" at bounding box center [1013, 529] width 83 height 33
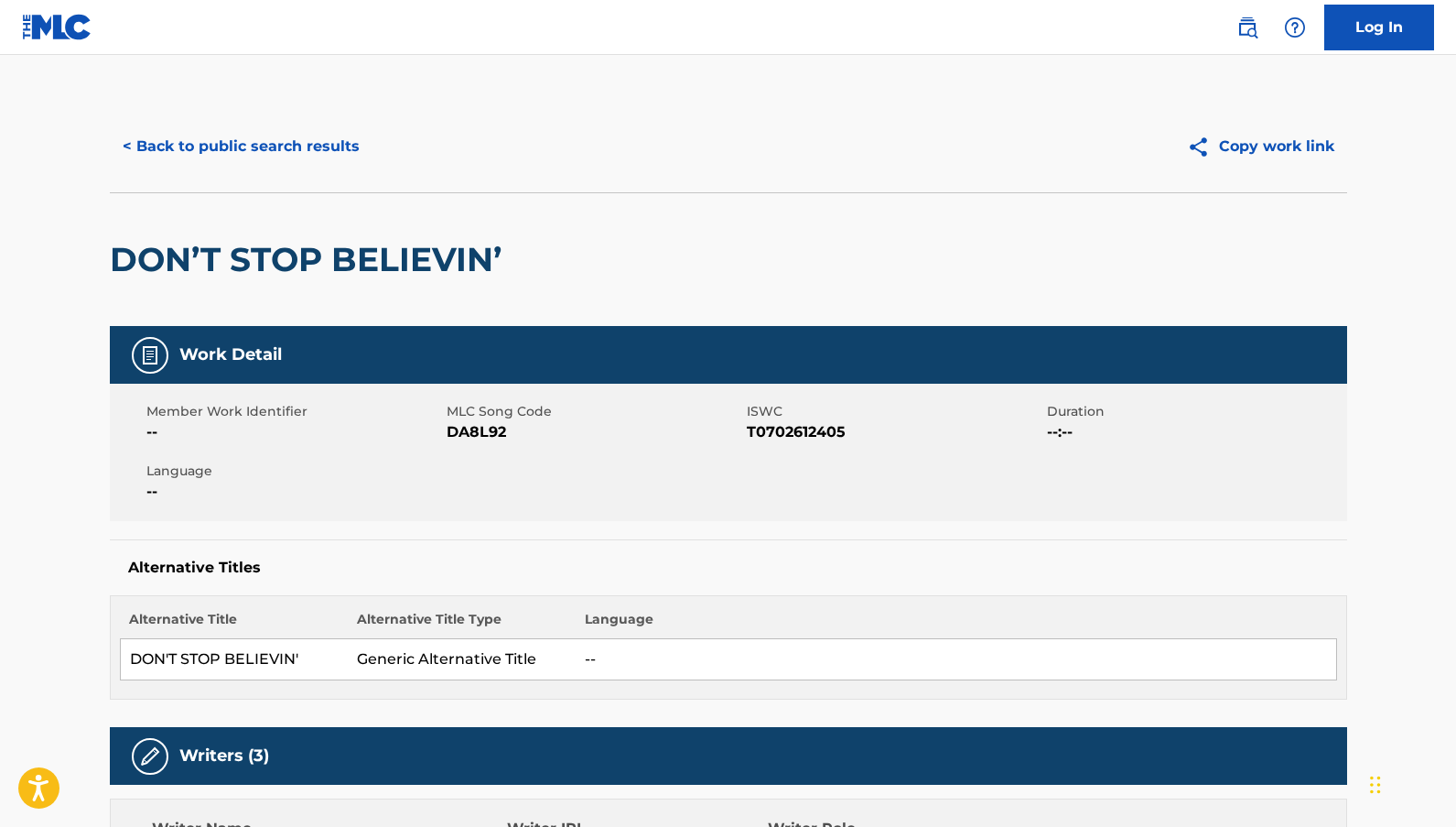
click at [275, 154] on button "< Back to public search results" at bounding box center [242, 146] width 263 height 45
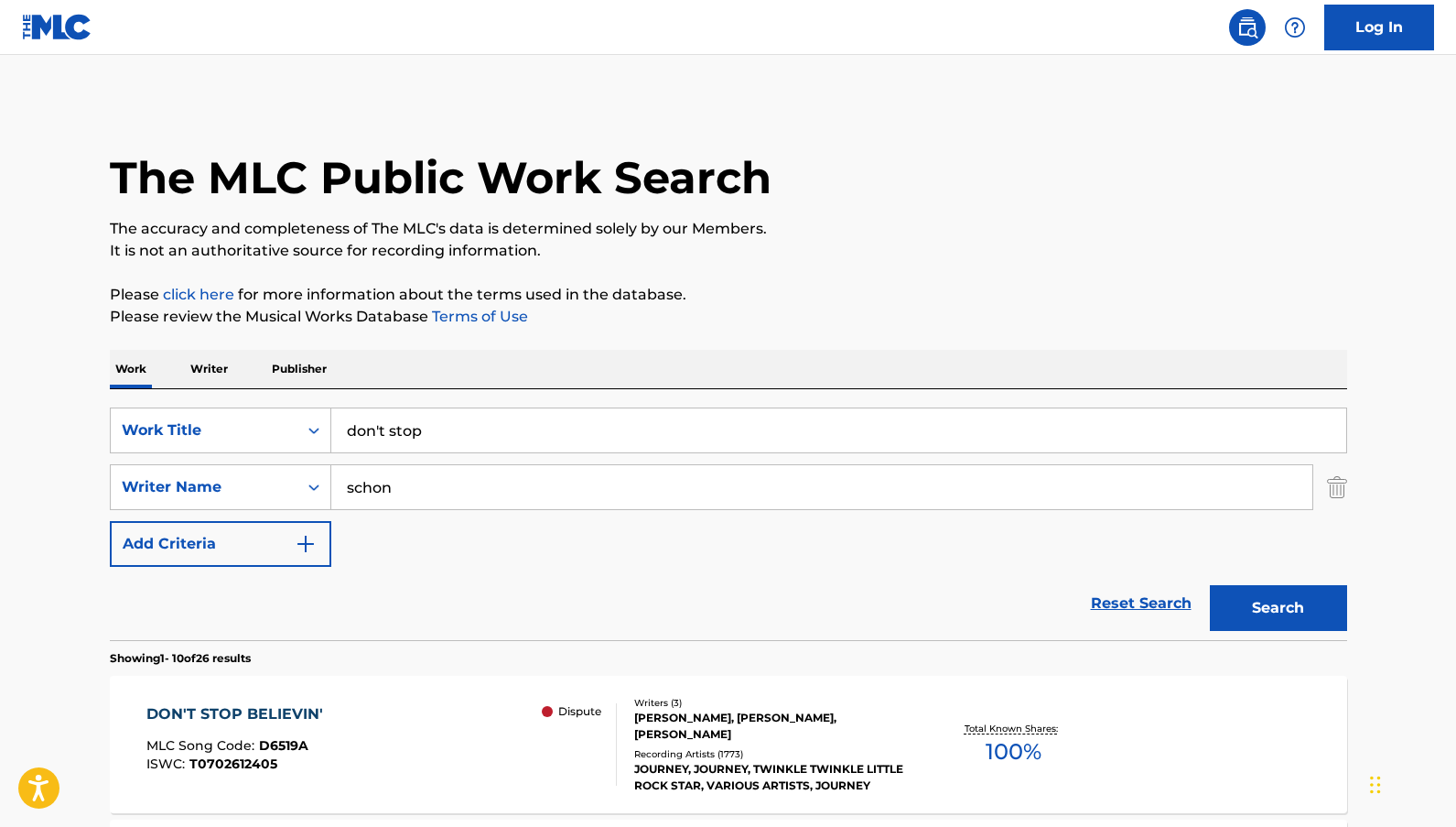
scroll to position [367, 0]
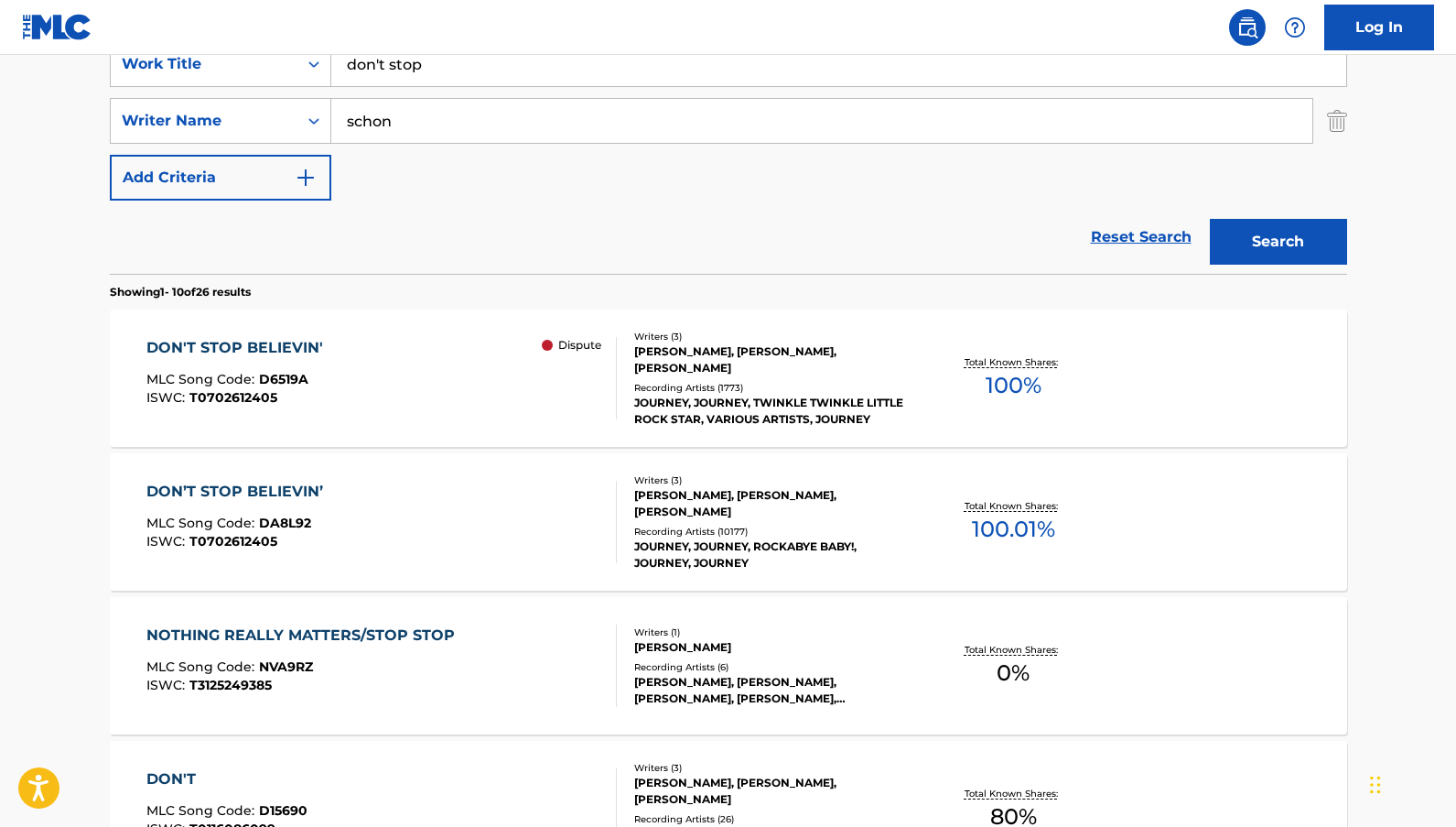
click at [1023, 377] on span "100 %" at bounding box center [1014, 385] width 56 height 33
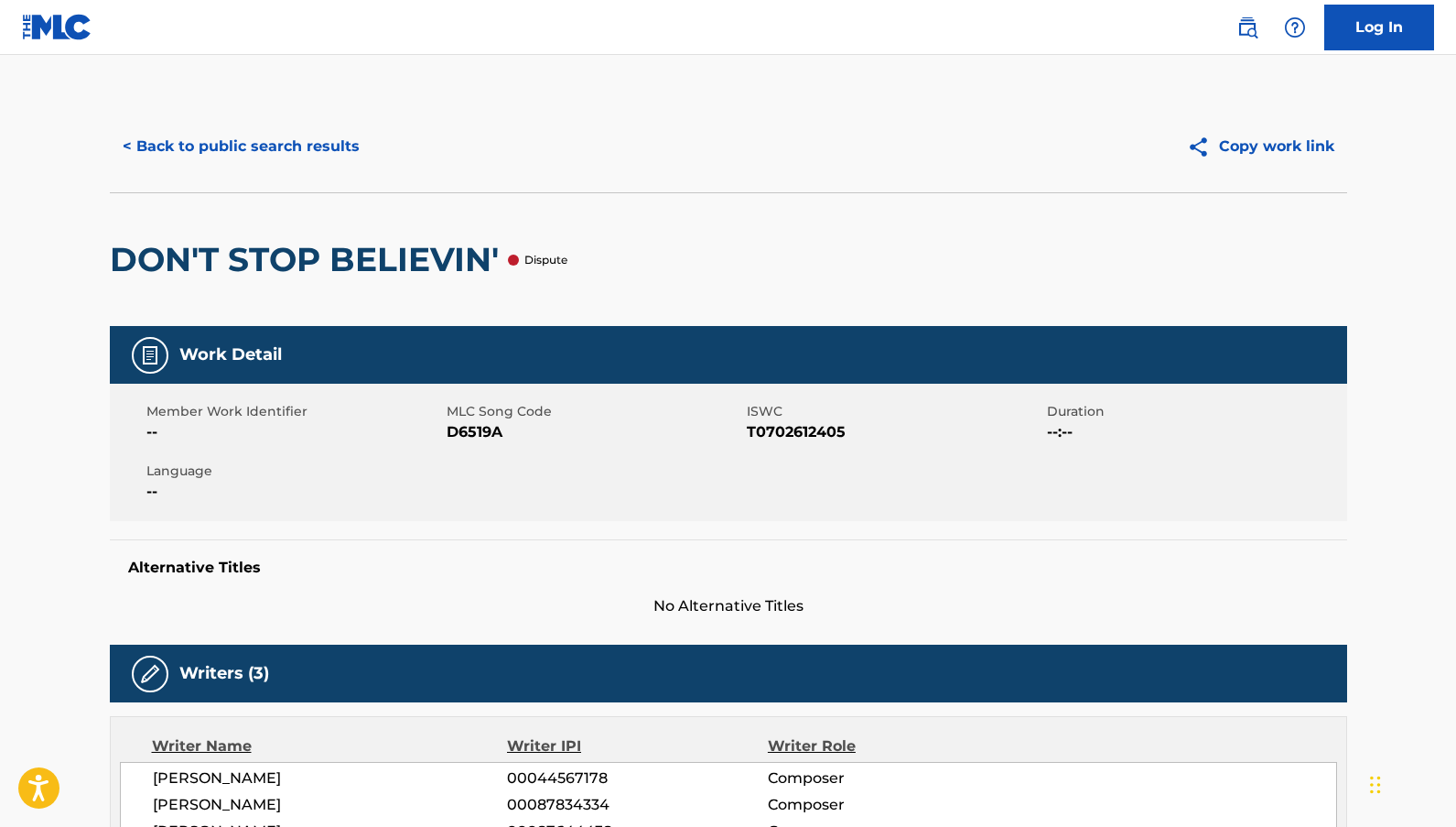
drag, startPoint x: 293, startPoint y: 140, endPoint x: 299, endPoint y: 189, distance: 49.4
click at [299, 189] on div "< Back to public search results Copy work link" at bounding box center [729, 146] width 1238 height 92
click at [285, 149] on button "< Back to public search results" at bounding box center [242, 146] width 263 height 45
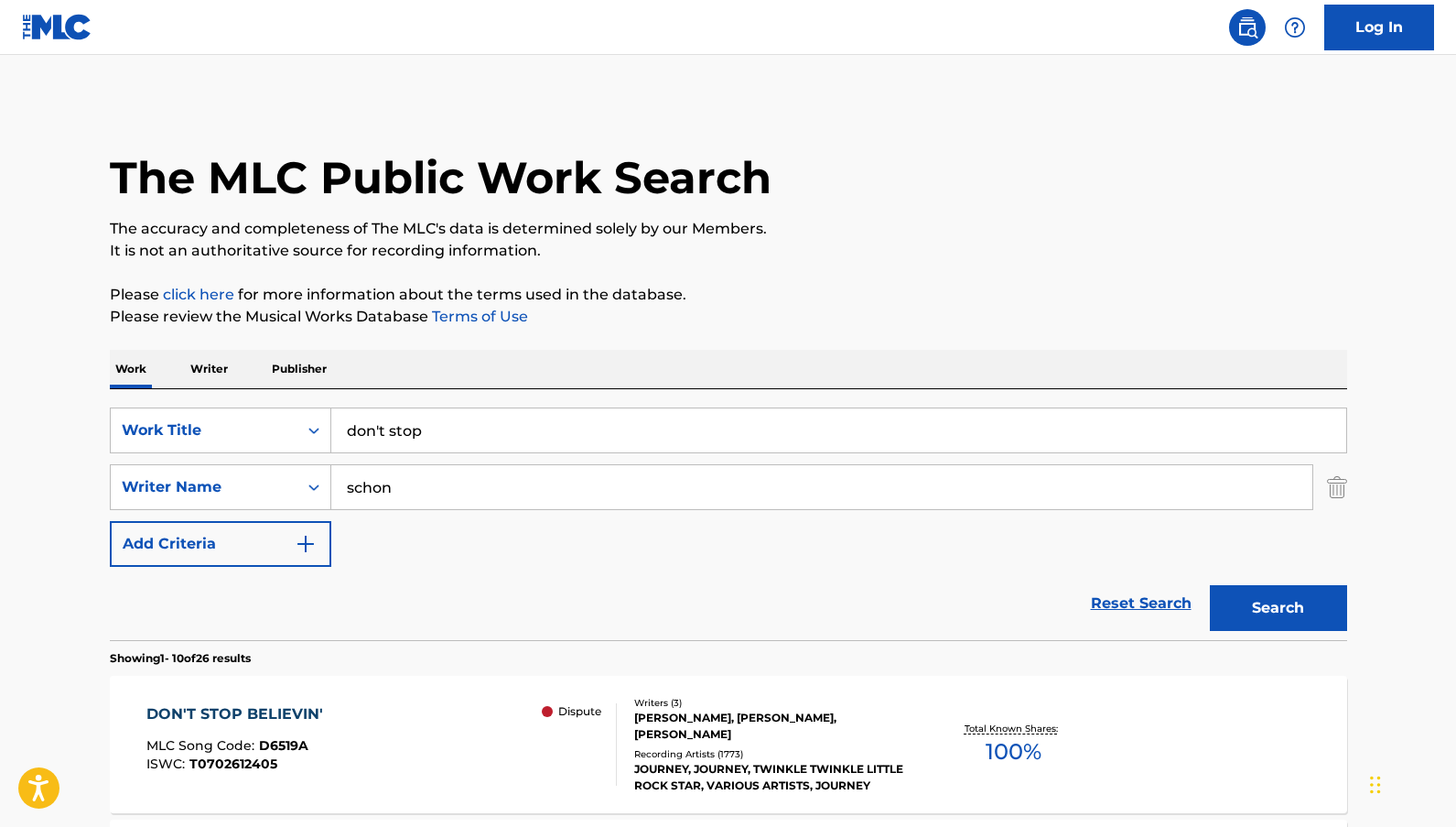
scroll to position [367, 0]
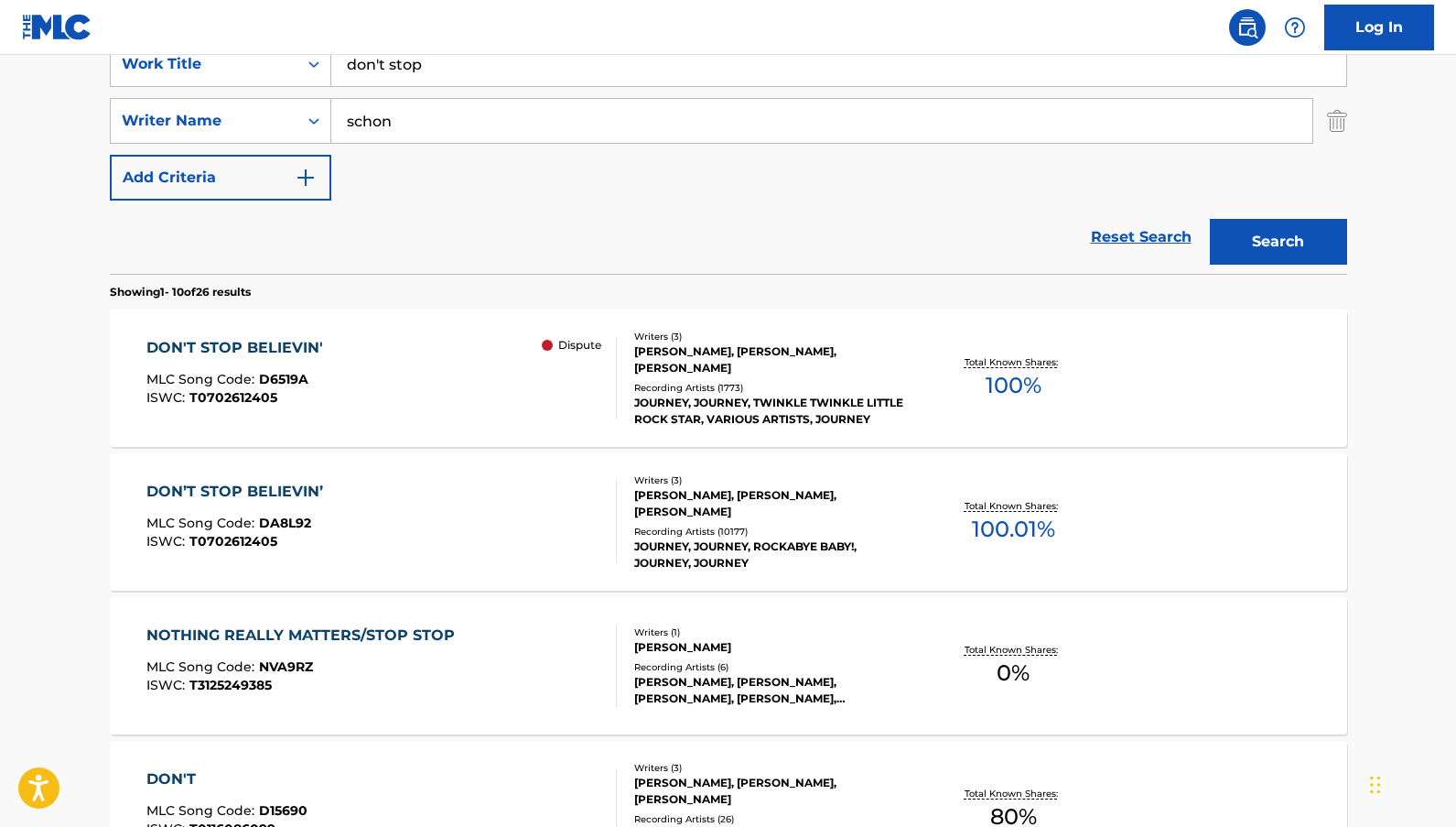
click at [997, 523] on span "100.01 %" at bounding box center [1013, 529] width 83 height 33
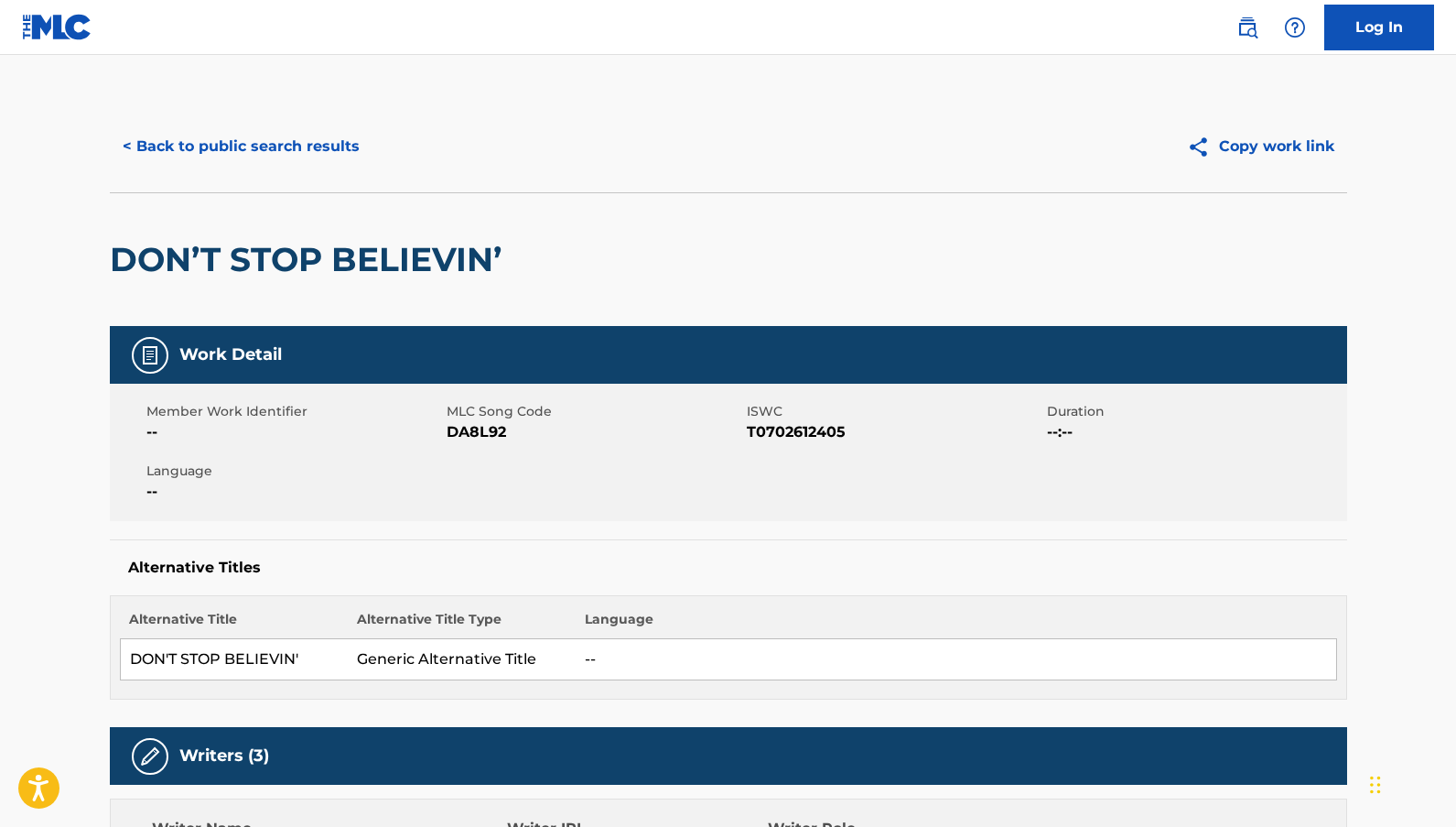
click at [264, 146] on button "< Back to public search results" at bounding box center [242, 146] width 263 height 45
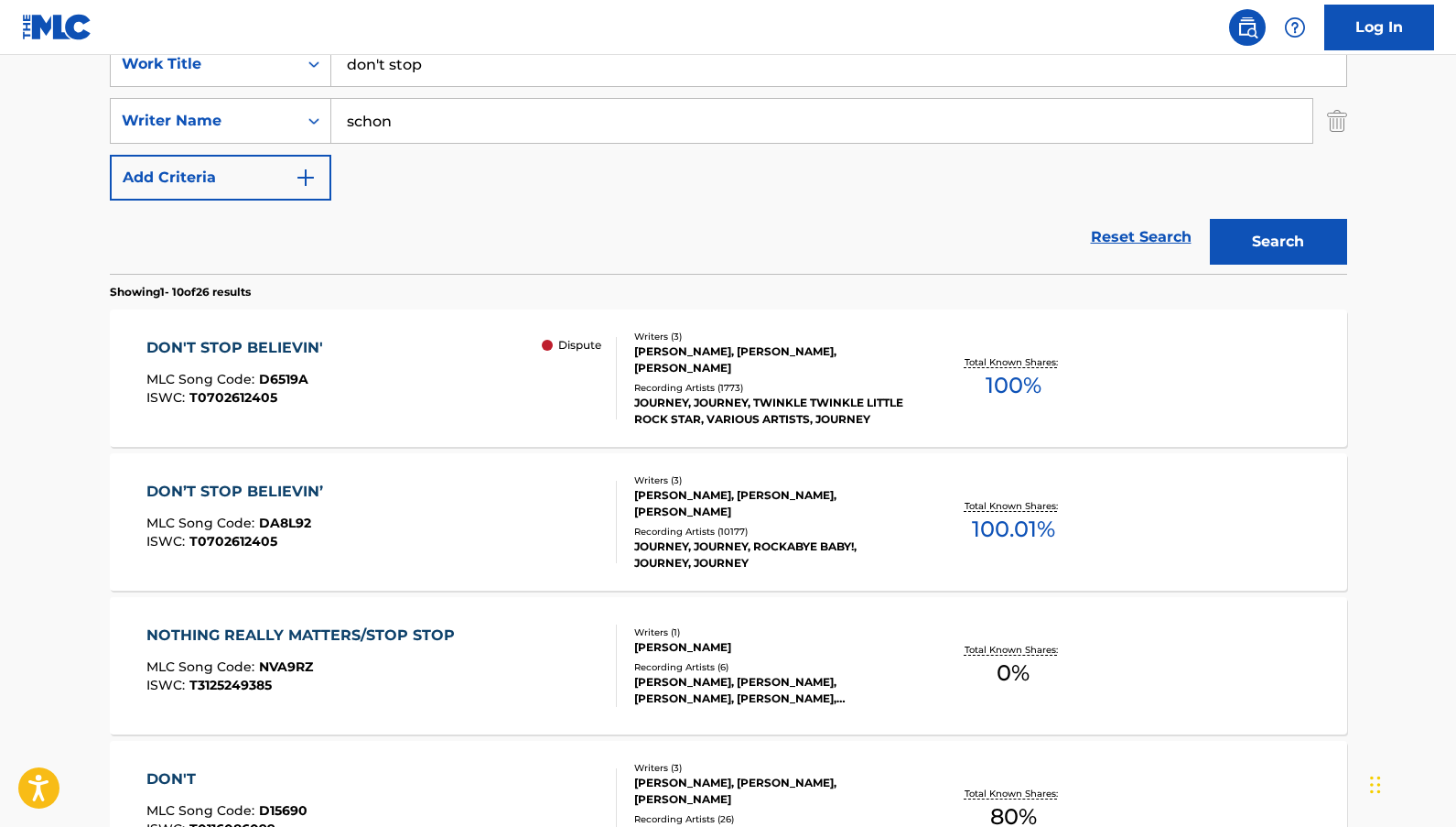
click at [998, 381] on span "100 %" at bounding box center [1014, 385] width 56 height 33
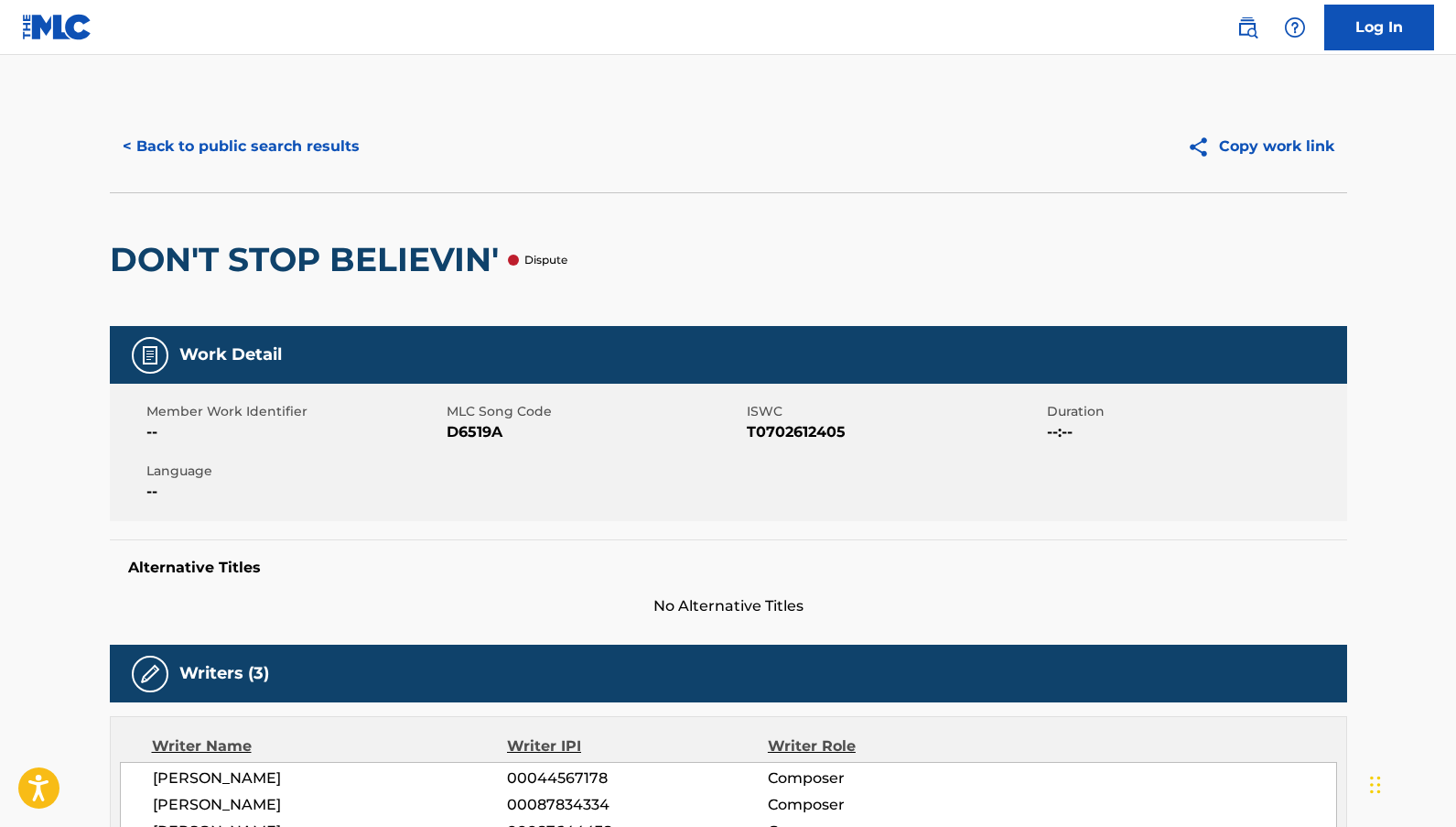
click at [224, 138] on button "< Back to public search results" at bounding box center [242, 146] width 263 height 45
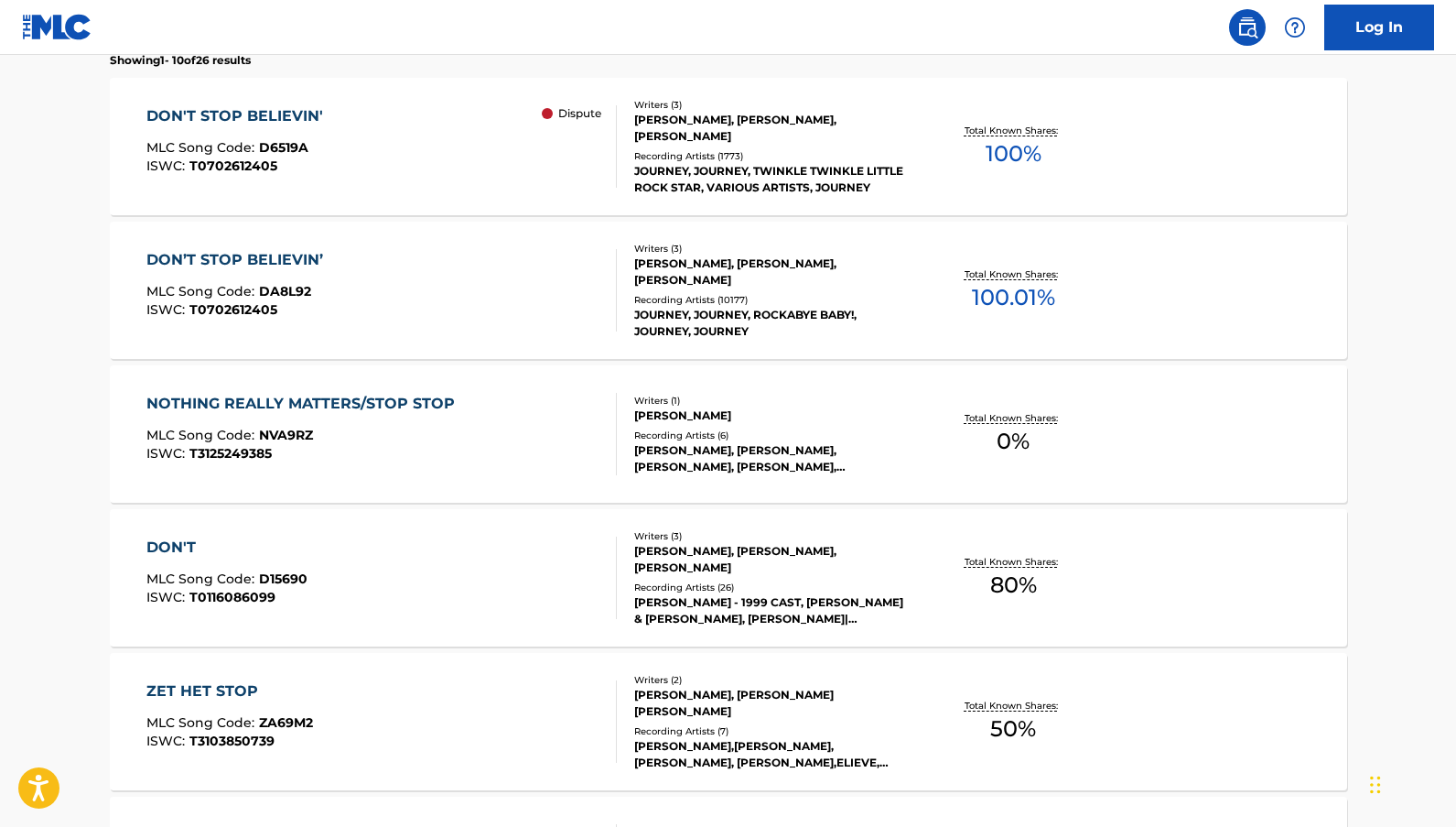
scroll to position [610, 0]
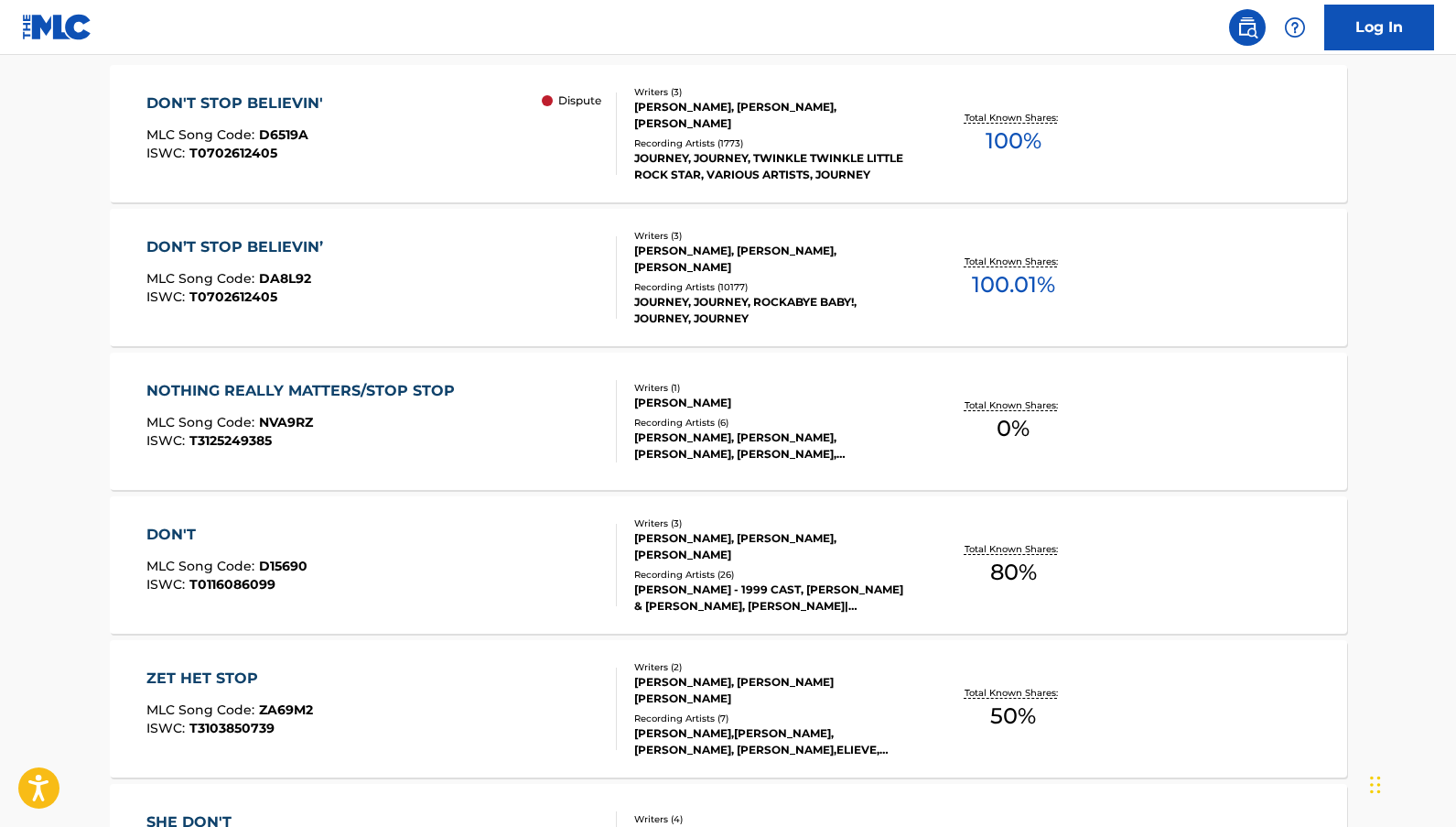
click at [1006, 280] on span "100.01 %" at bounding box center [1013, 284] width 83 height 33
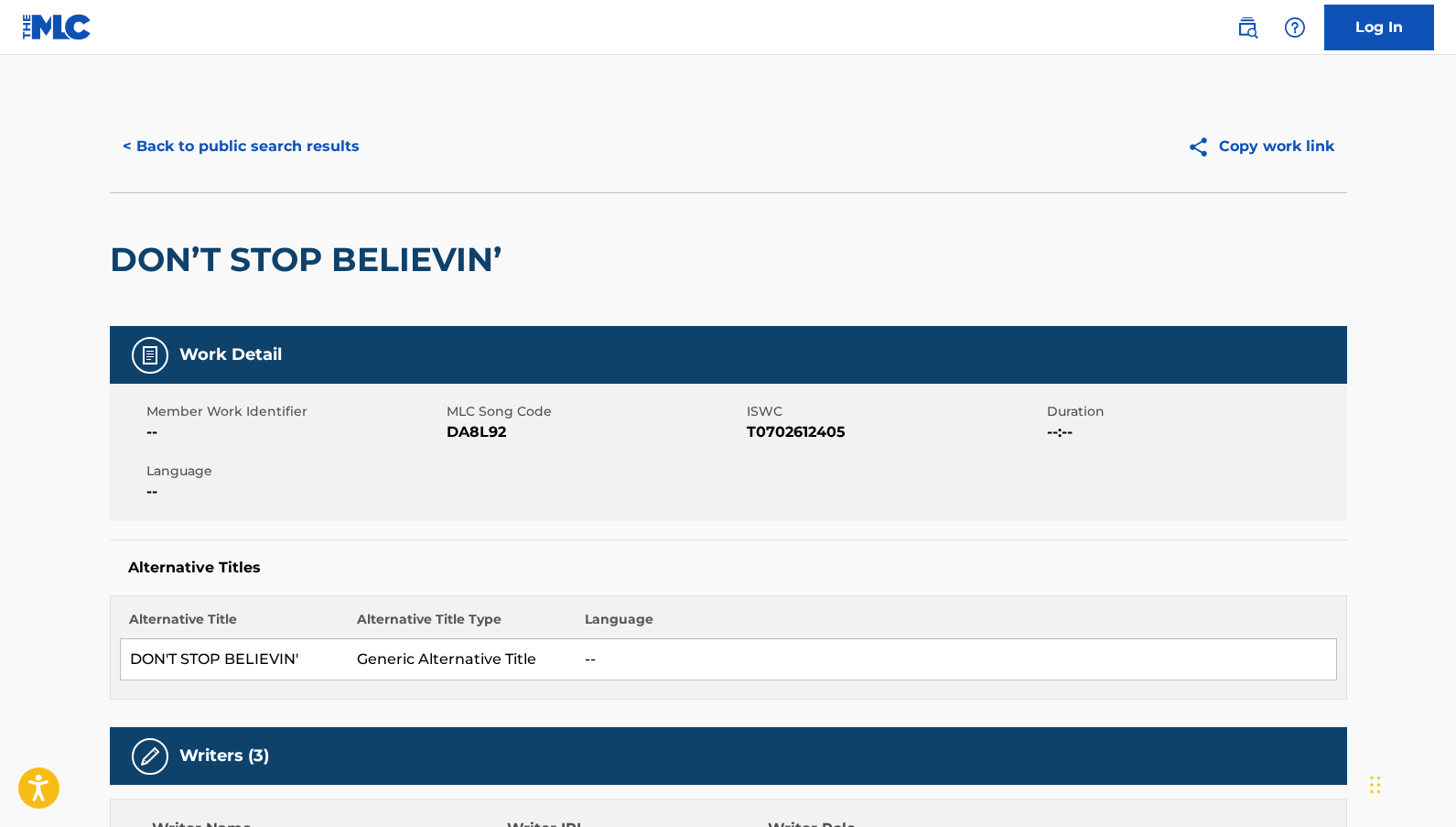
click at [258, 146] on button "< Back to public search results" at bounding box center [242, 146] width 263 height 45
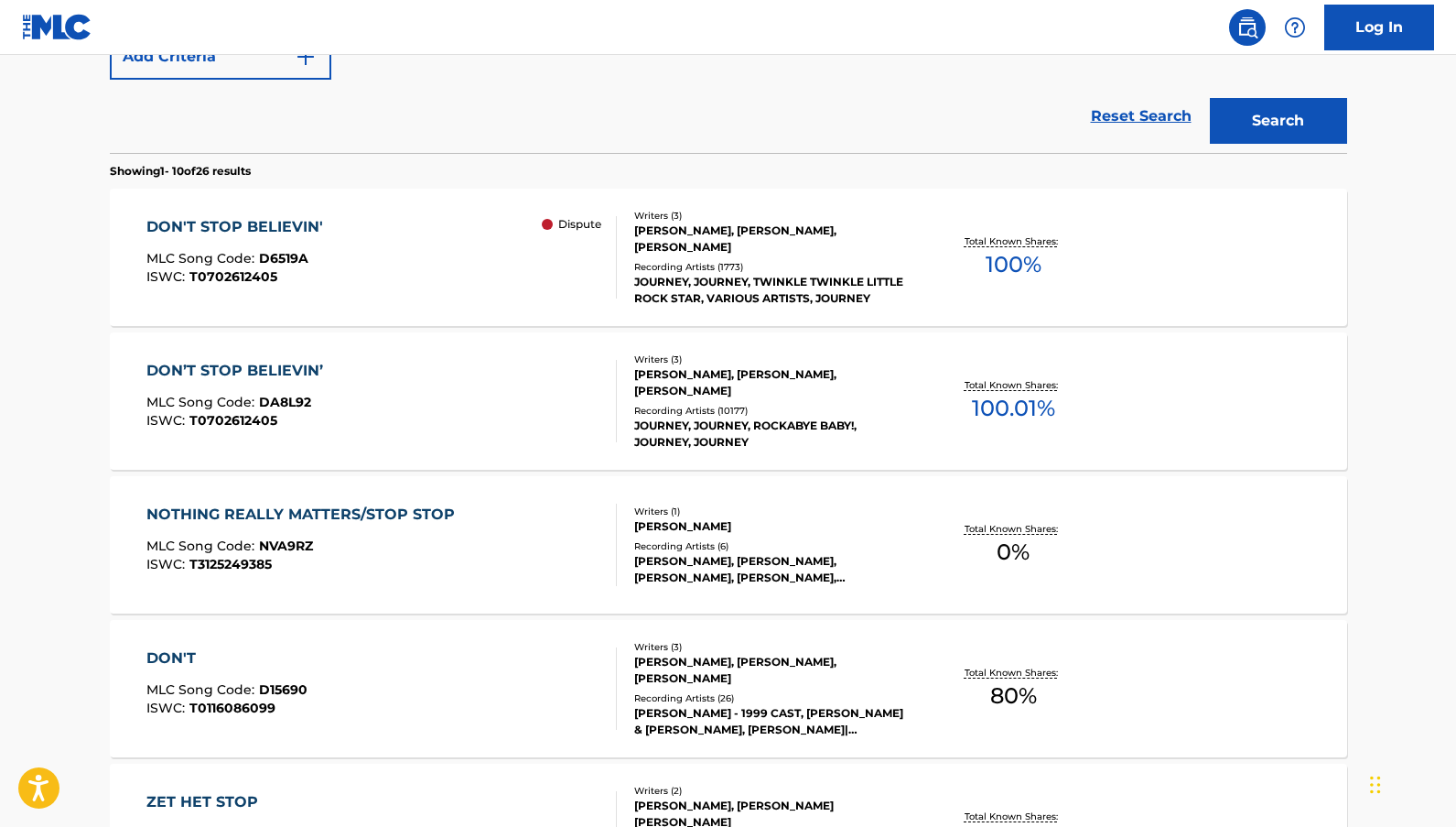
scroll to position [349, 0]
